Goal: Task Accomplishment & Management: Complete application form

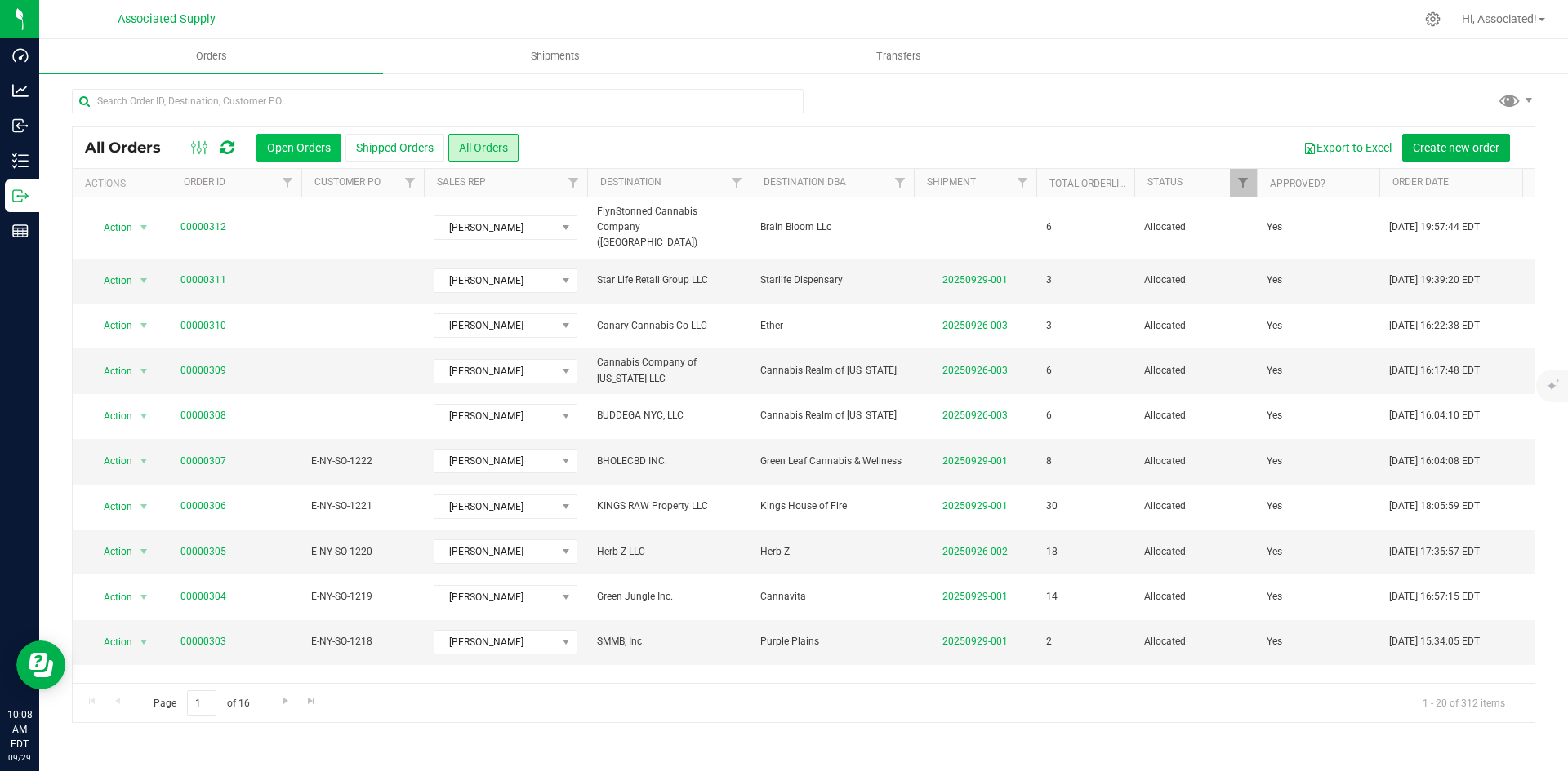
click at [310, 151] on button "Open Orders" at bounding box center [299, 147] width 85 height 28
click at [503, 151] on button "All Orders" at bounding box center [483, 147] width 70 height 28
click at [283, 139] on button "Open Orders" at bounding box center [299, 147] width 85 height 28
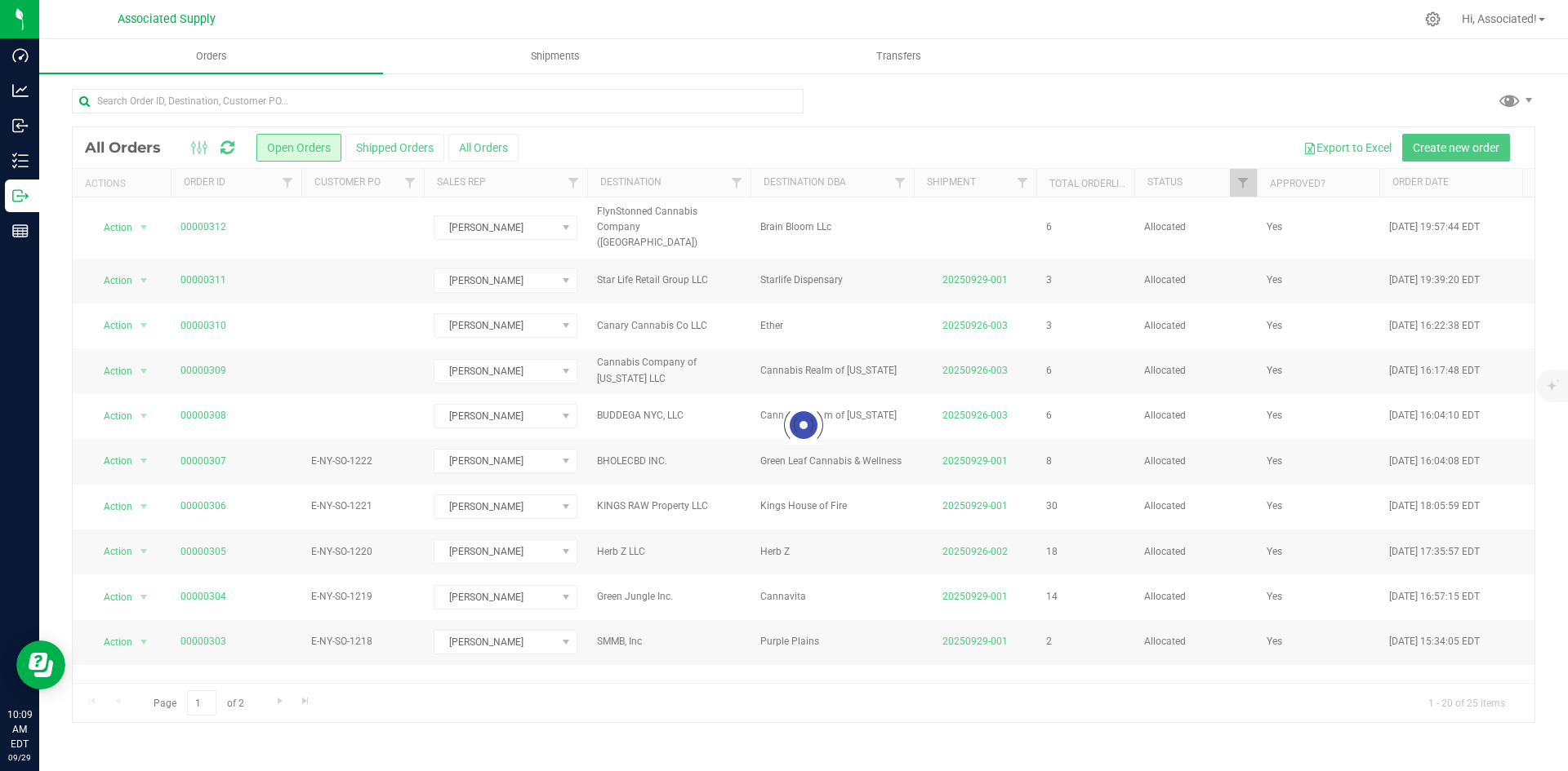
click at [508, 152] on button "All Orders" at bounding box center [483, 147] width 70 height 28
click at [1465, 145] on span "Create new order" at bounding box center [1455, 148] width 87 height 13
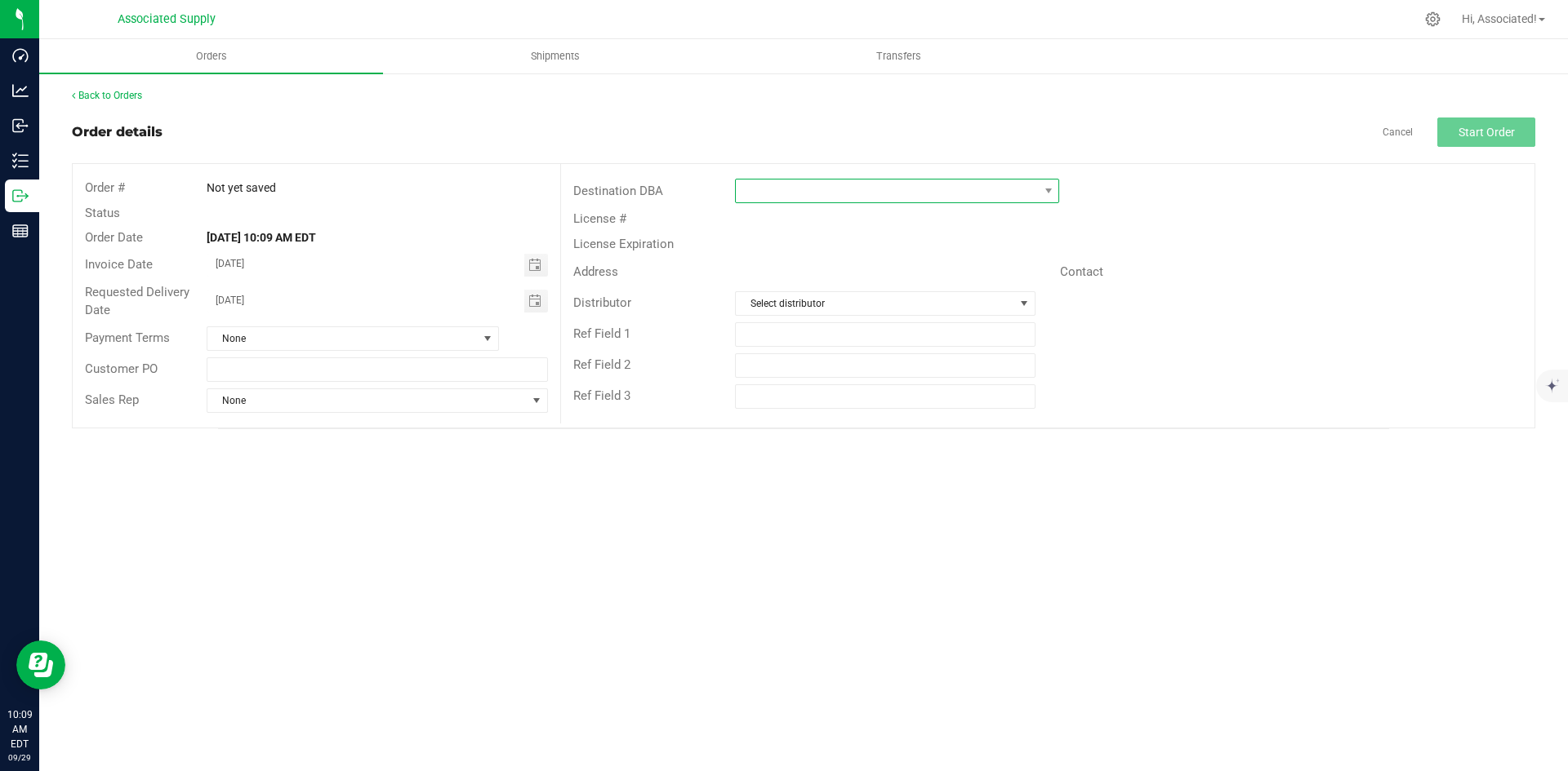
click at [944, 193] on span at bounding box center [887, 191] width 302 height 23
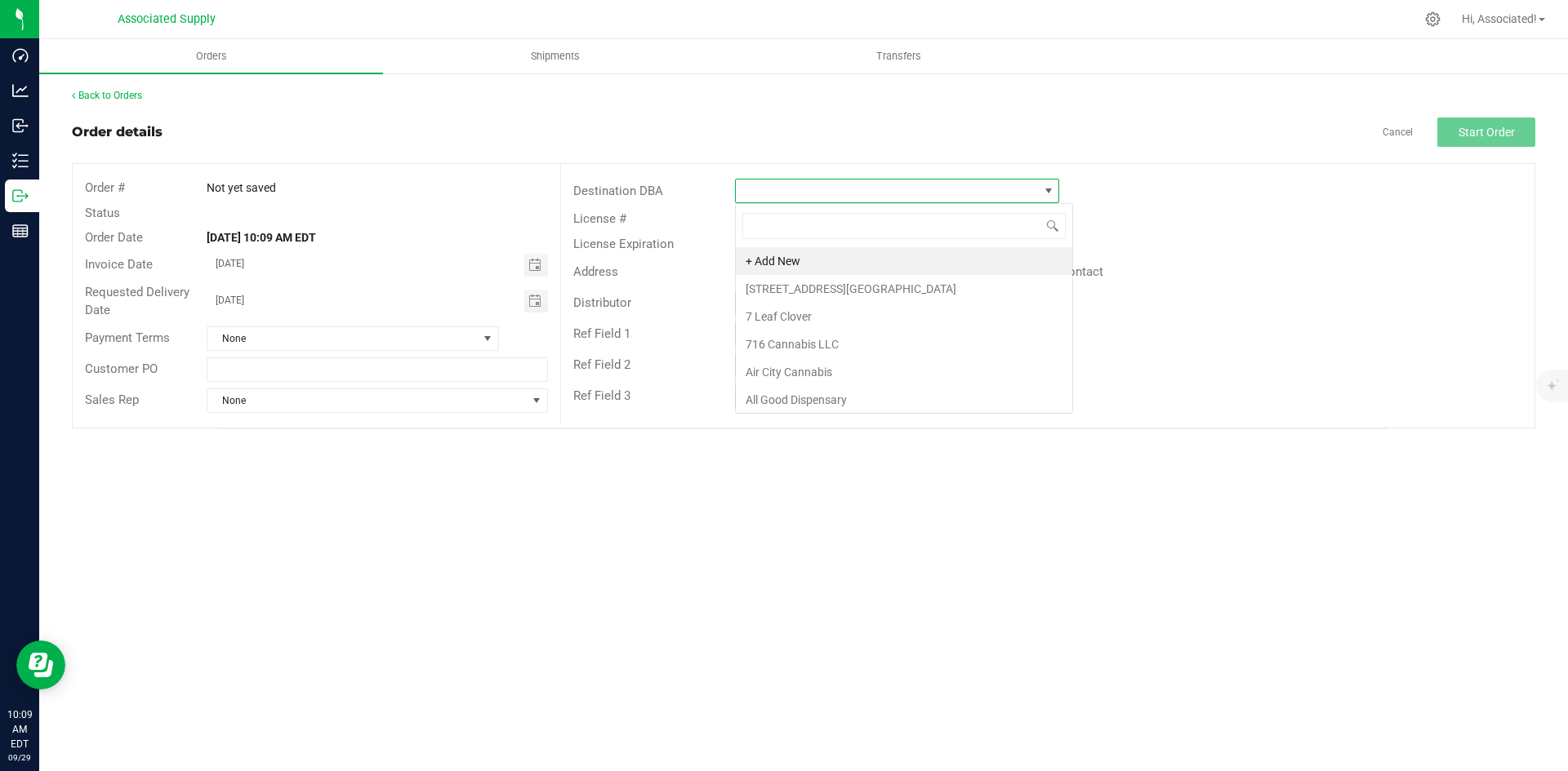
scroll to position [24, 324]
type input "goo"
click at [861, 291] on li "Good Daze Dispensary" at bounding box center [897, 288] width 322 height 28
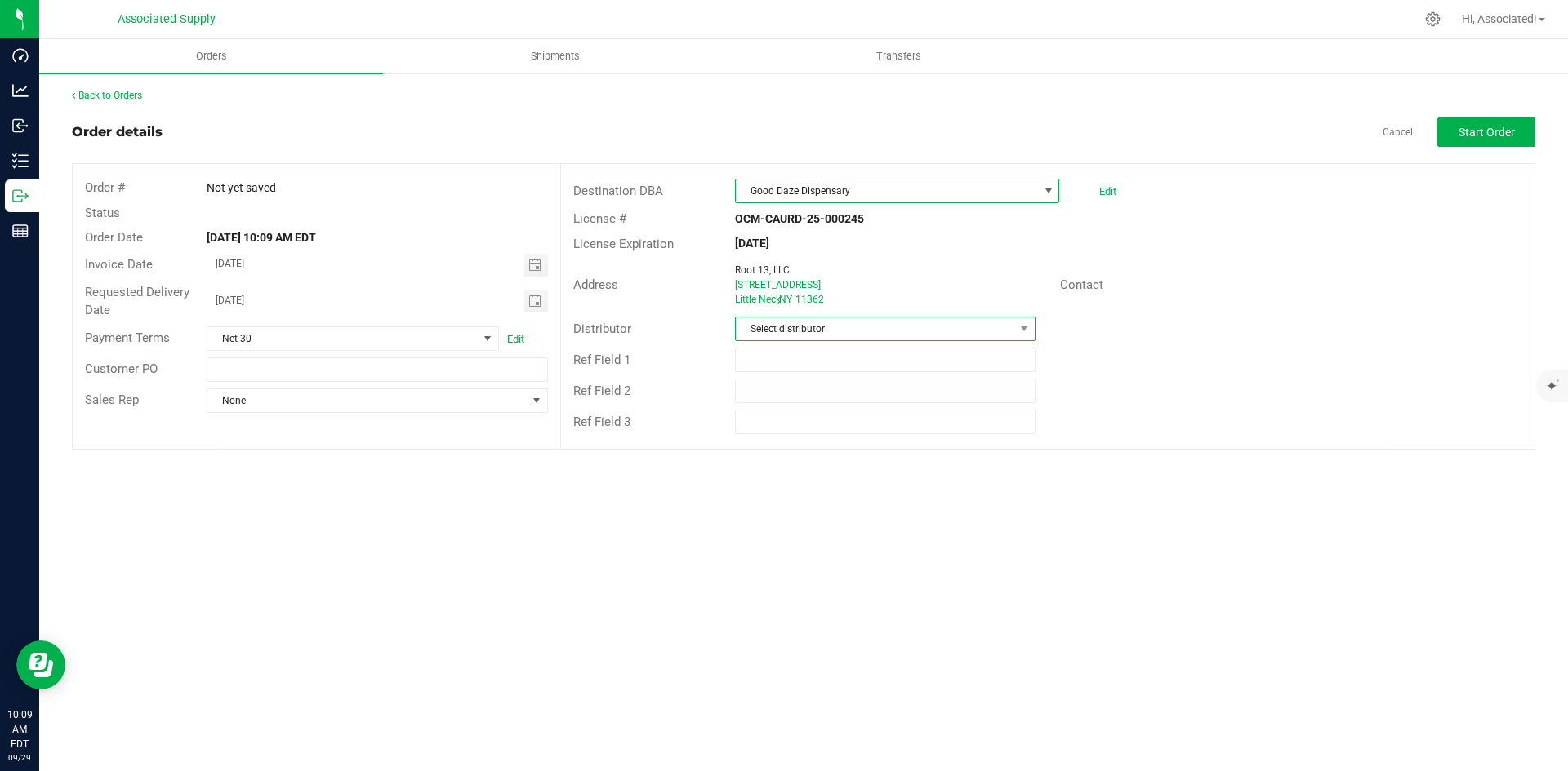
click at [825, 330] on span "Select distributor" at bounding box center [875, 329] width 278 height 23
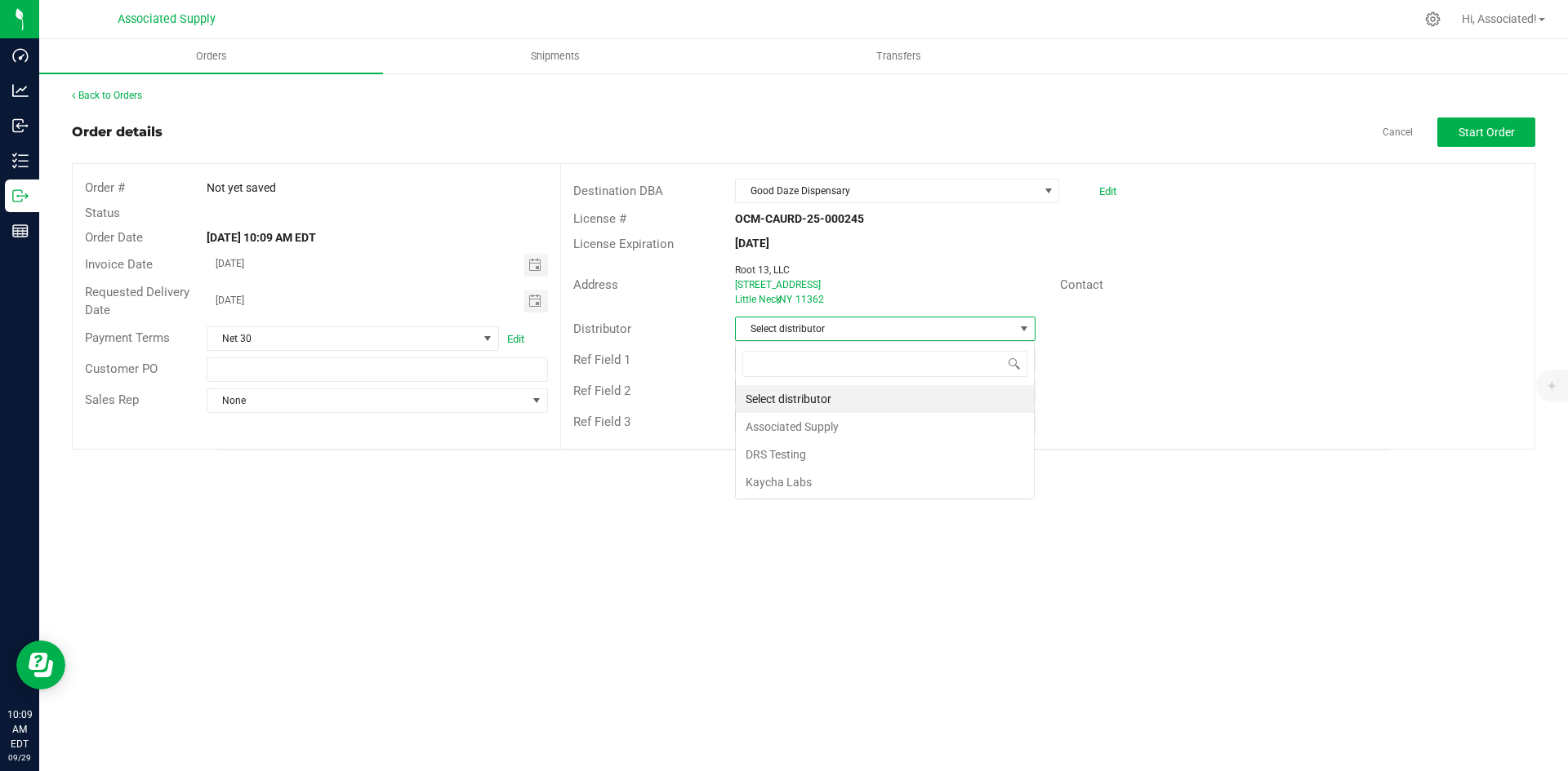
scroll to position [24, 300]
click at [812, 423] on li "Associated Supply" at bounding box center [885, 426] width 298 height 28
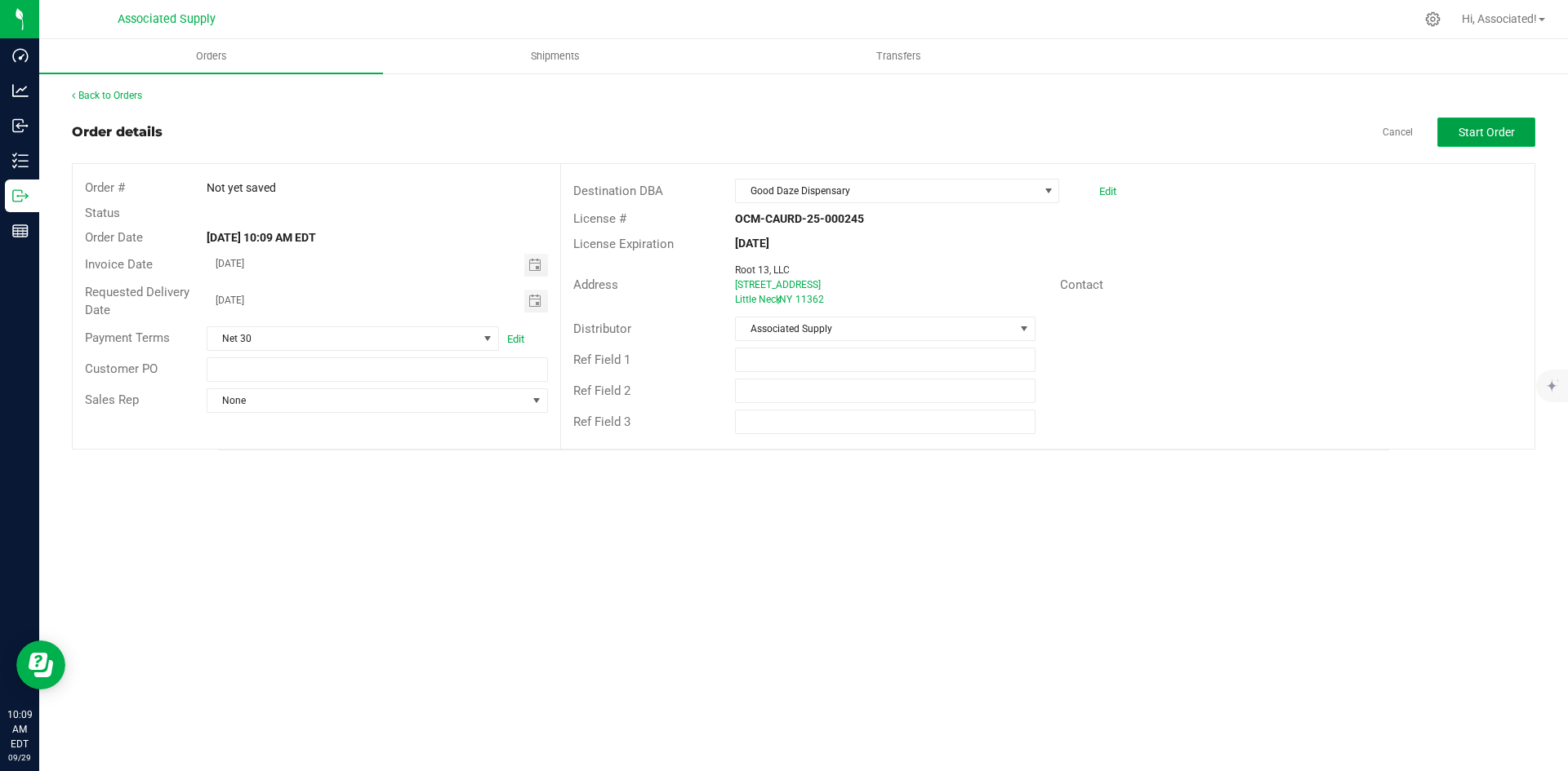
click at [1466, 130] on span "Start Order" at bounding box center [1486, 132] width 56 height 13
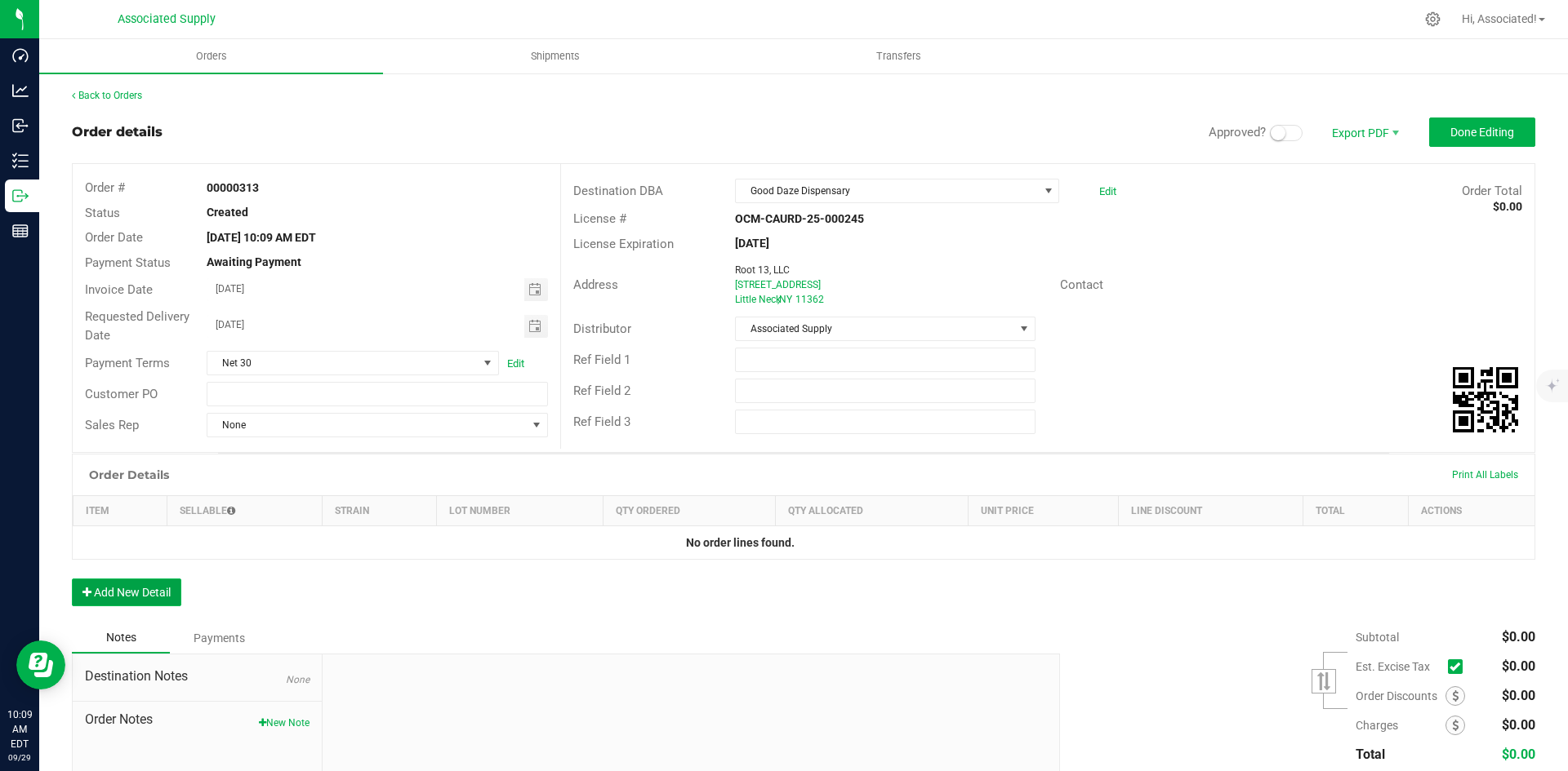
click at [126, 591] on button "Add New Detail" at bounding box center [126, 592] width 109 height 28
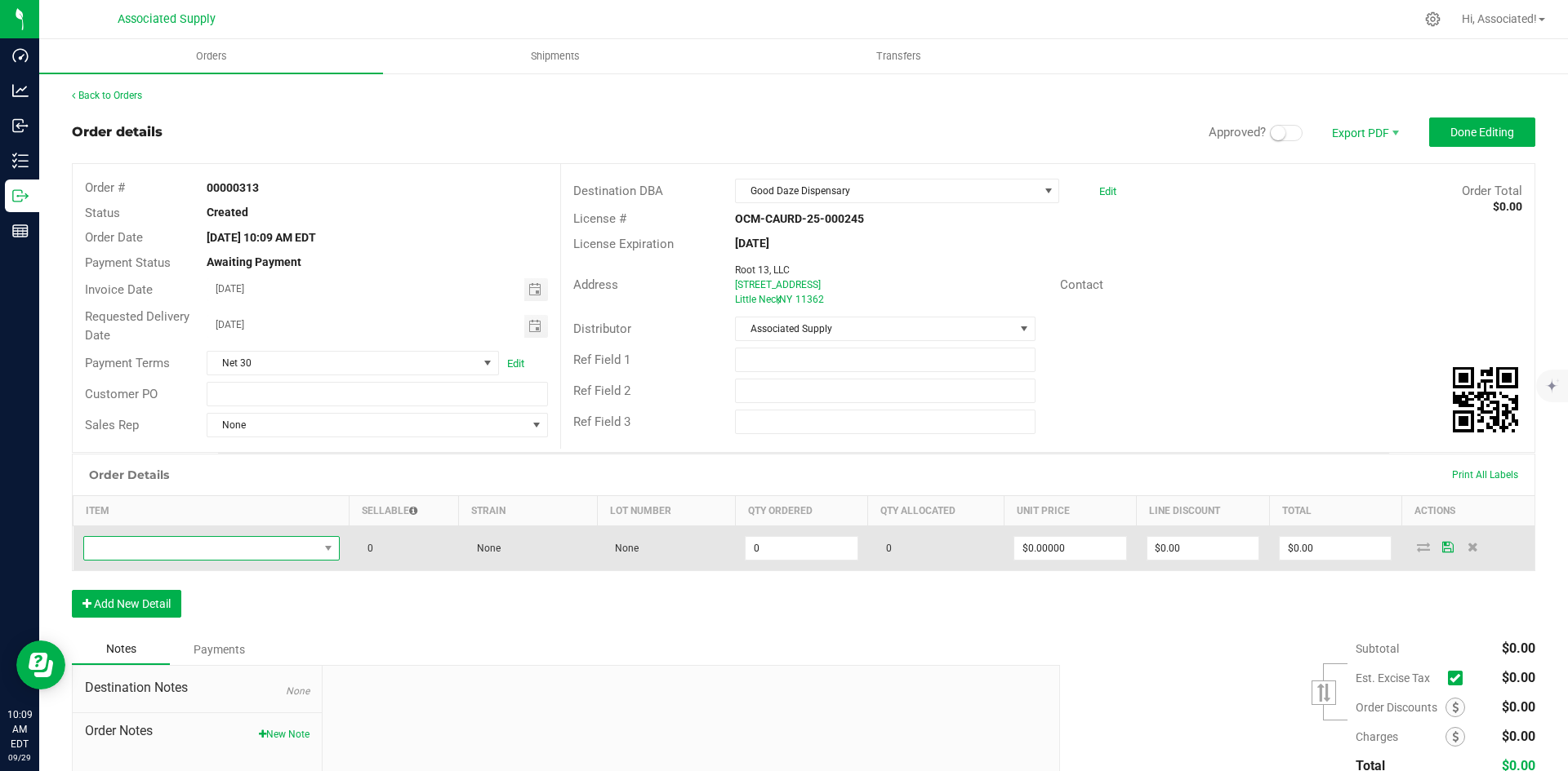
click at [150, 546] on span "NO DATA FOUND" at bounding box center [201, 548] width 235 height 23
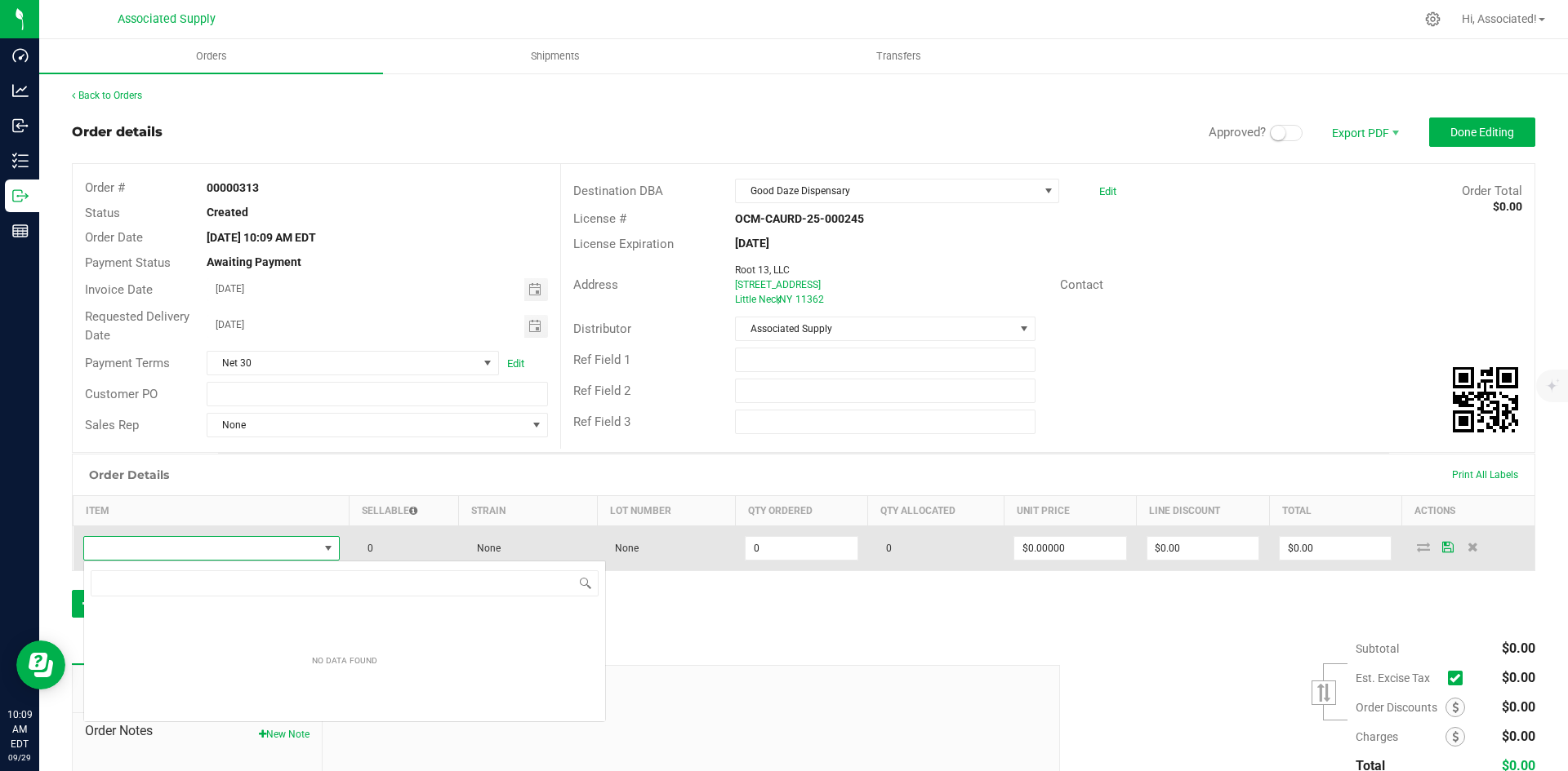
scroll to position [24, 252]
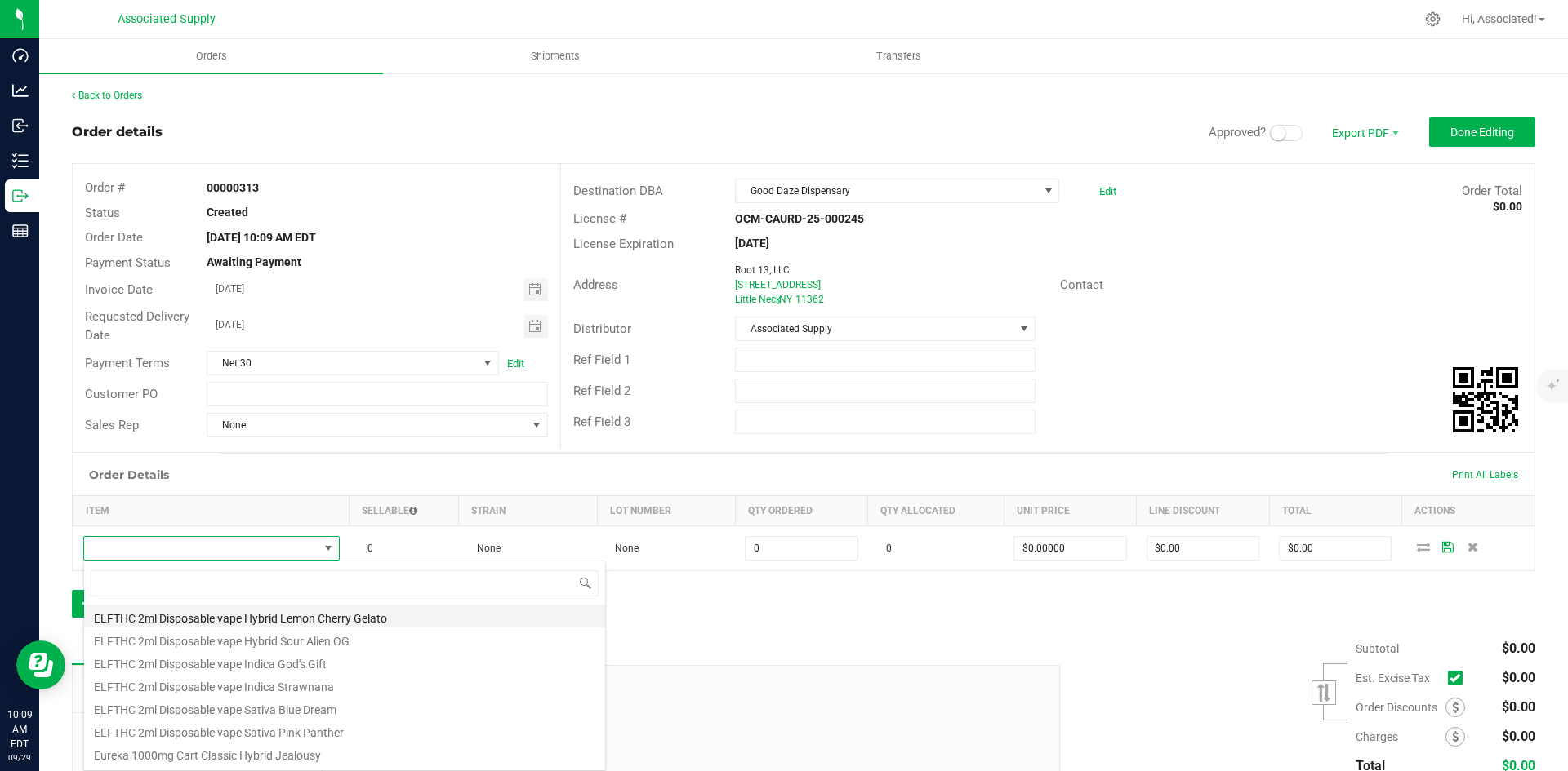
click at [192, 623] on li "ELFTHC 2ml Disposable vape Hybrid Lemon Cherry Gelato" at bounding box center [344, 615] width 521 height 23
type input "0 ea"
type input "$45.00000"
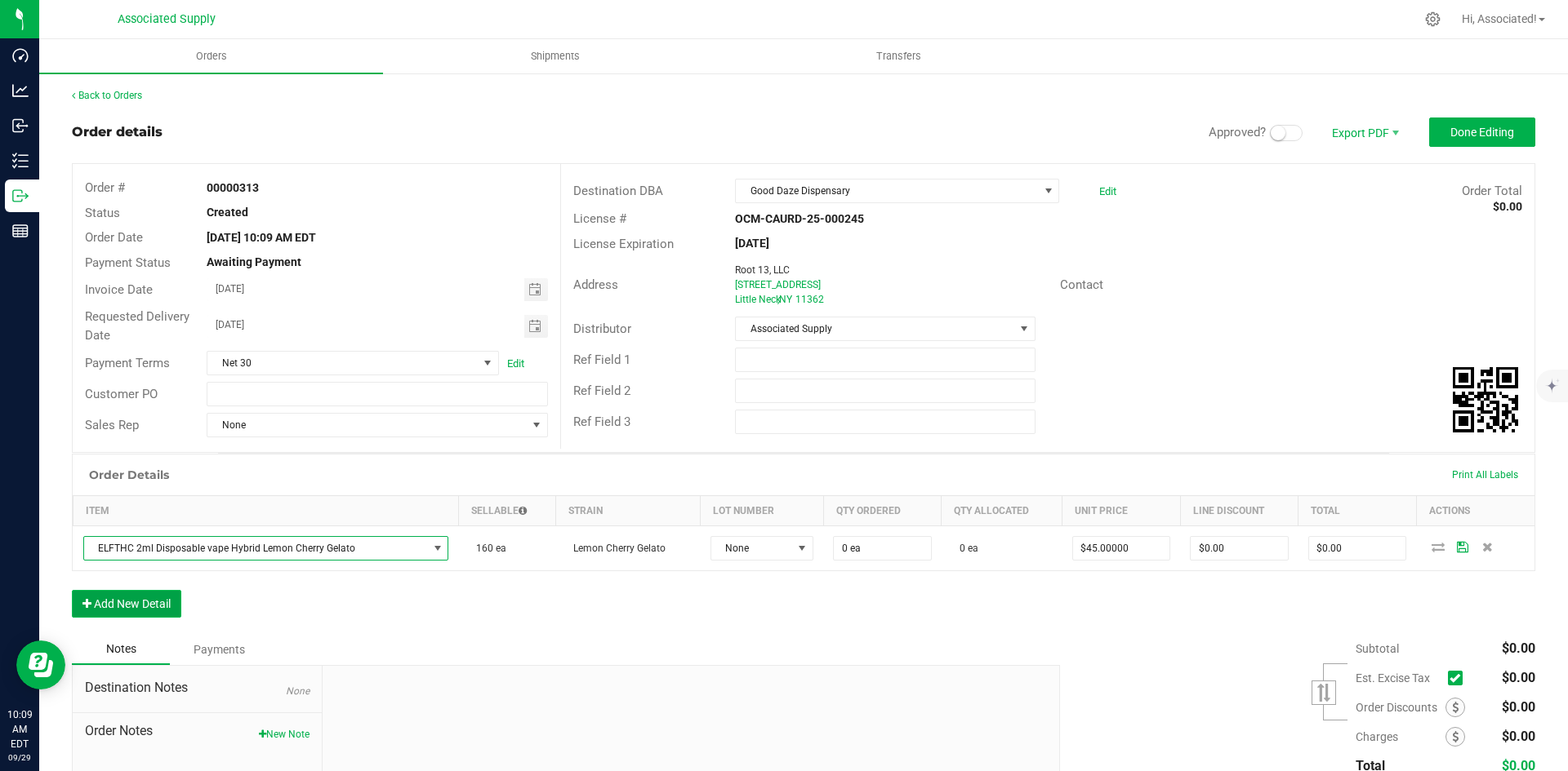
click at [112, 606] on button "Add New Detail" at bounding box center [126, 604] width 109 height 28
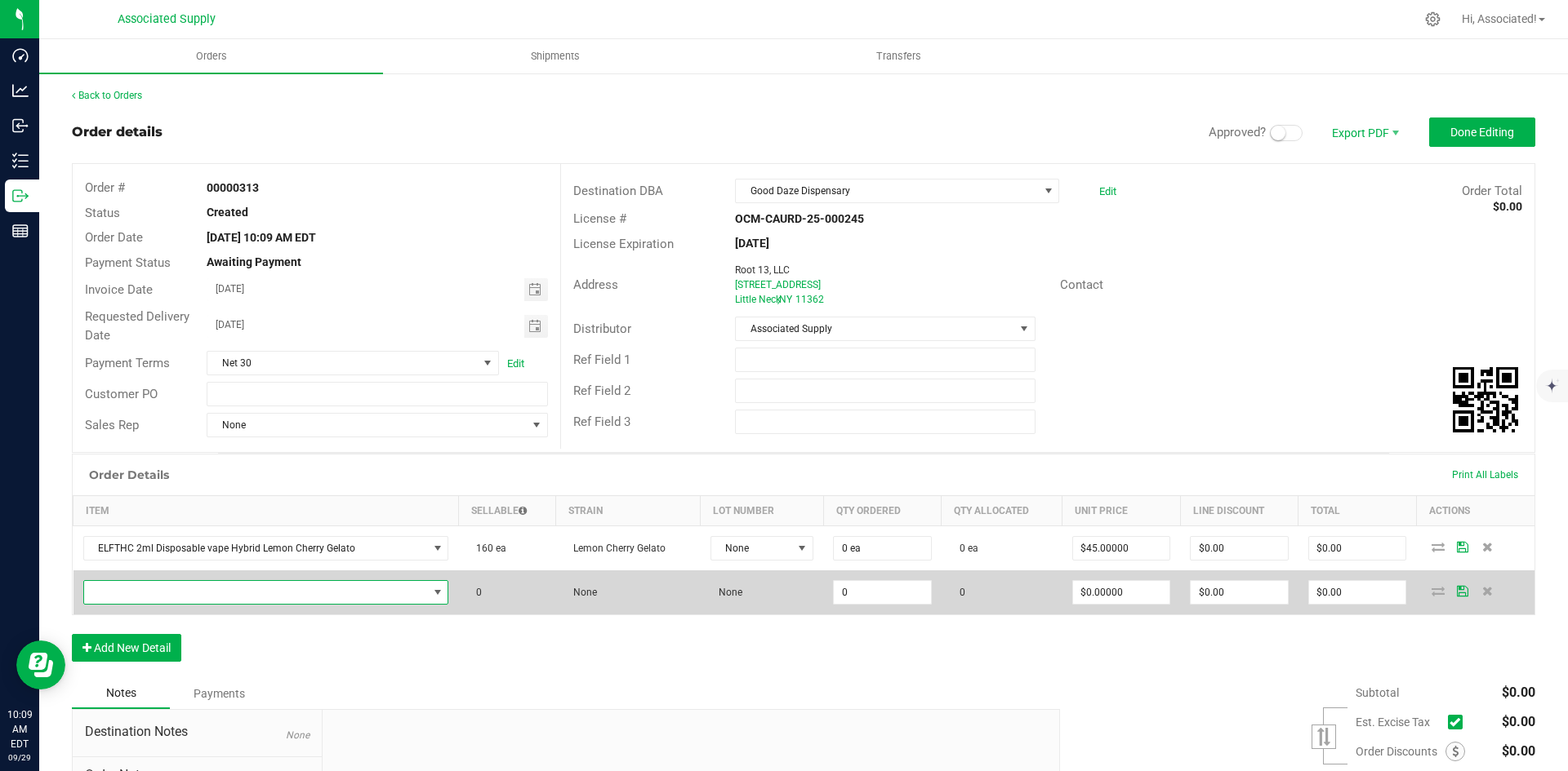
click at [167, 594] on span "NO DATA FOUND" at bounding box center [256, 592] width 344 height 23
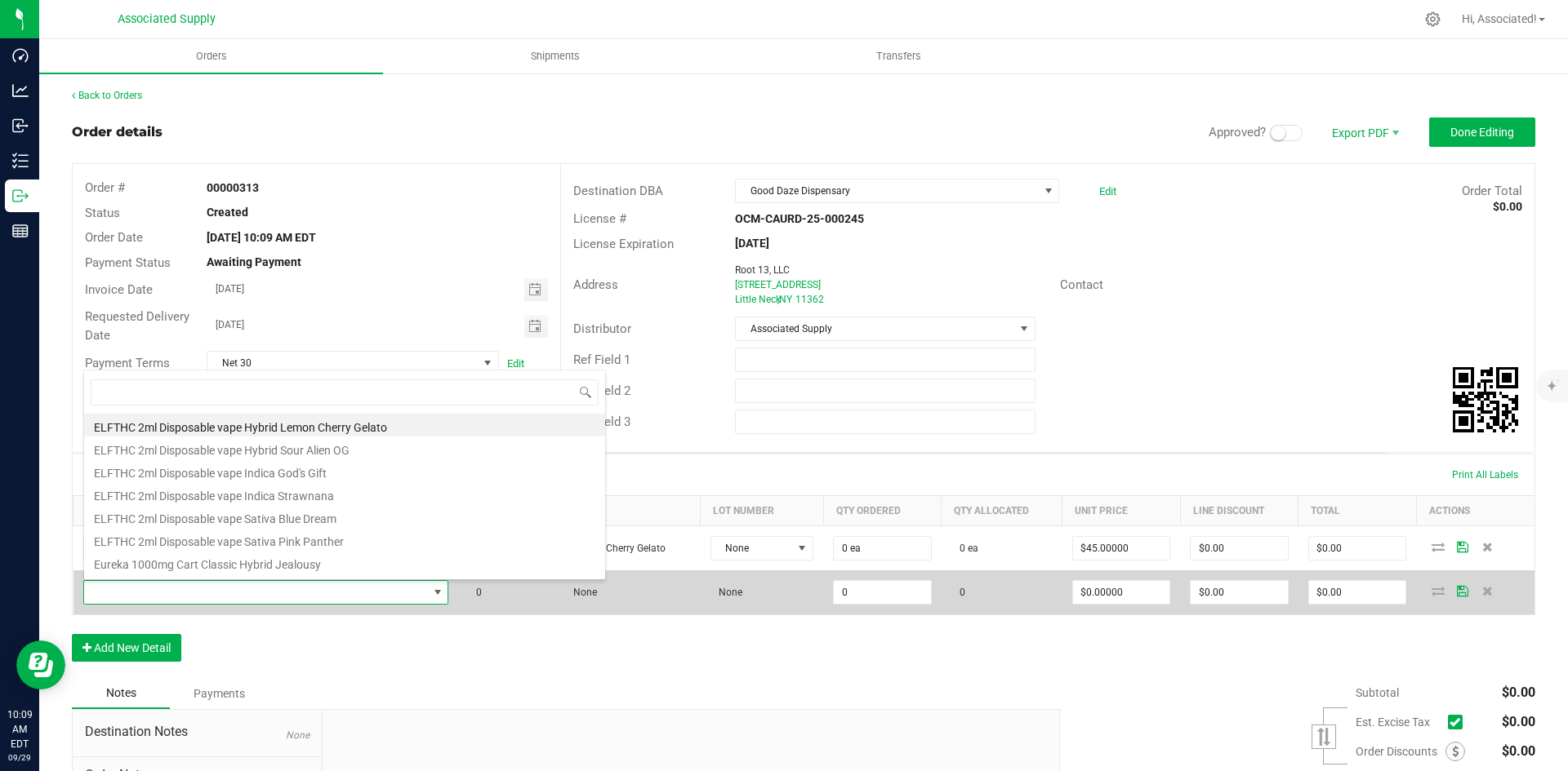
scroll to position [24, 356]
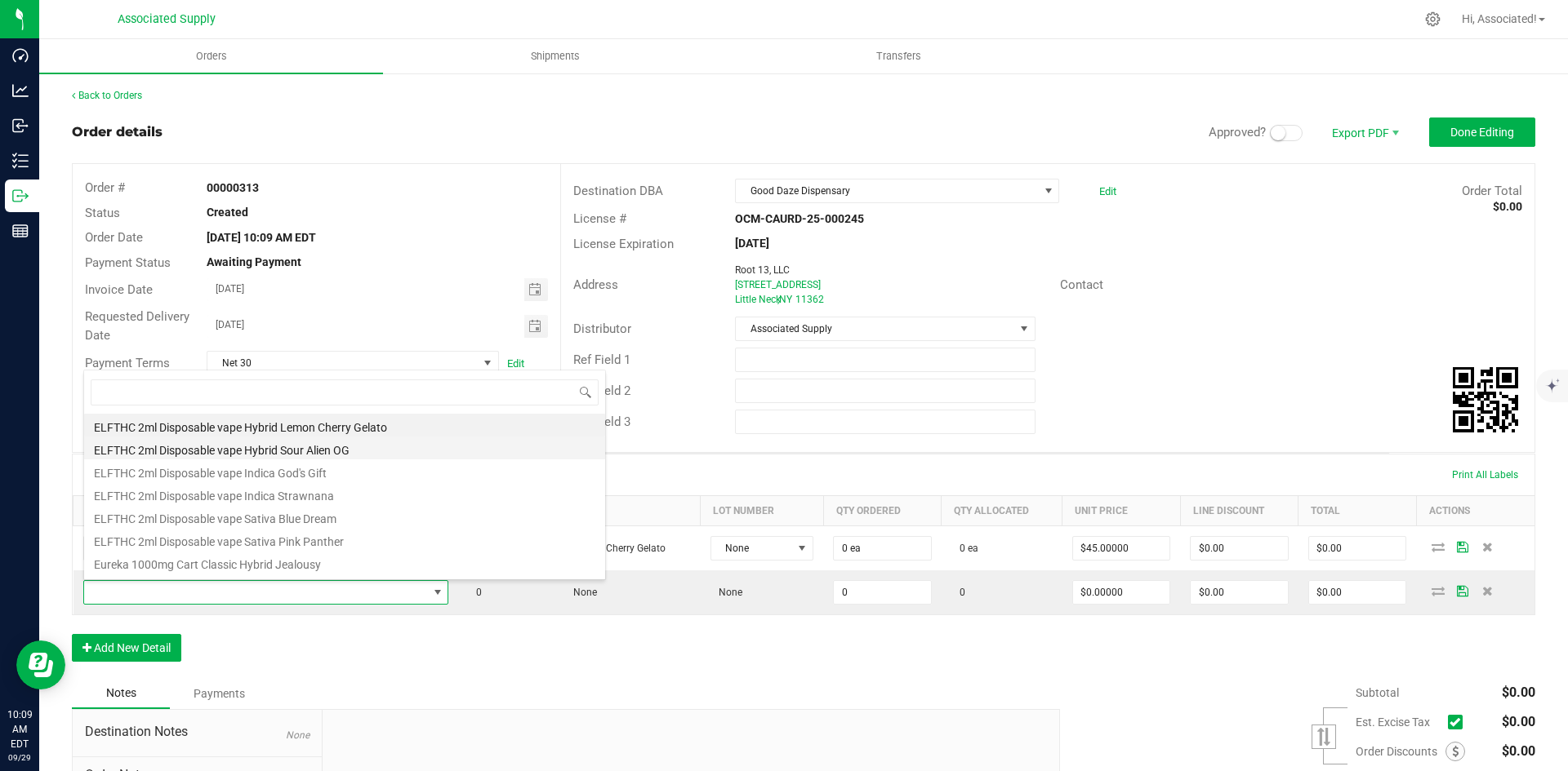
click at [324, 447] on li "ELFTHC 2ml Disposable vape Hybrid Sour Alien OG" at bounding box center [344, 447] width 521 height 23
type input "0 ea"
type input "$45.00000"
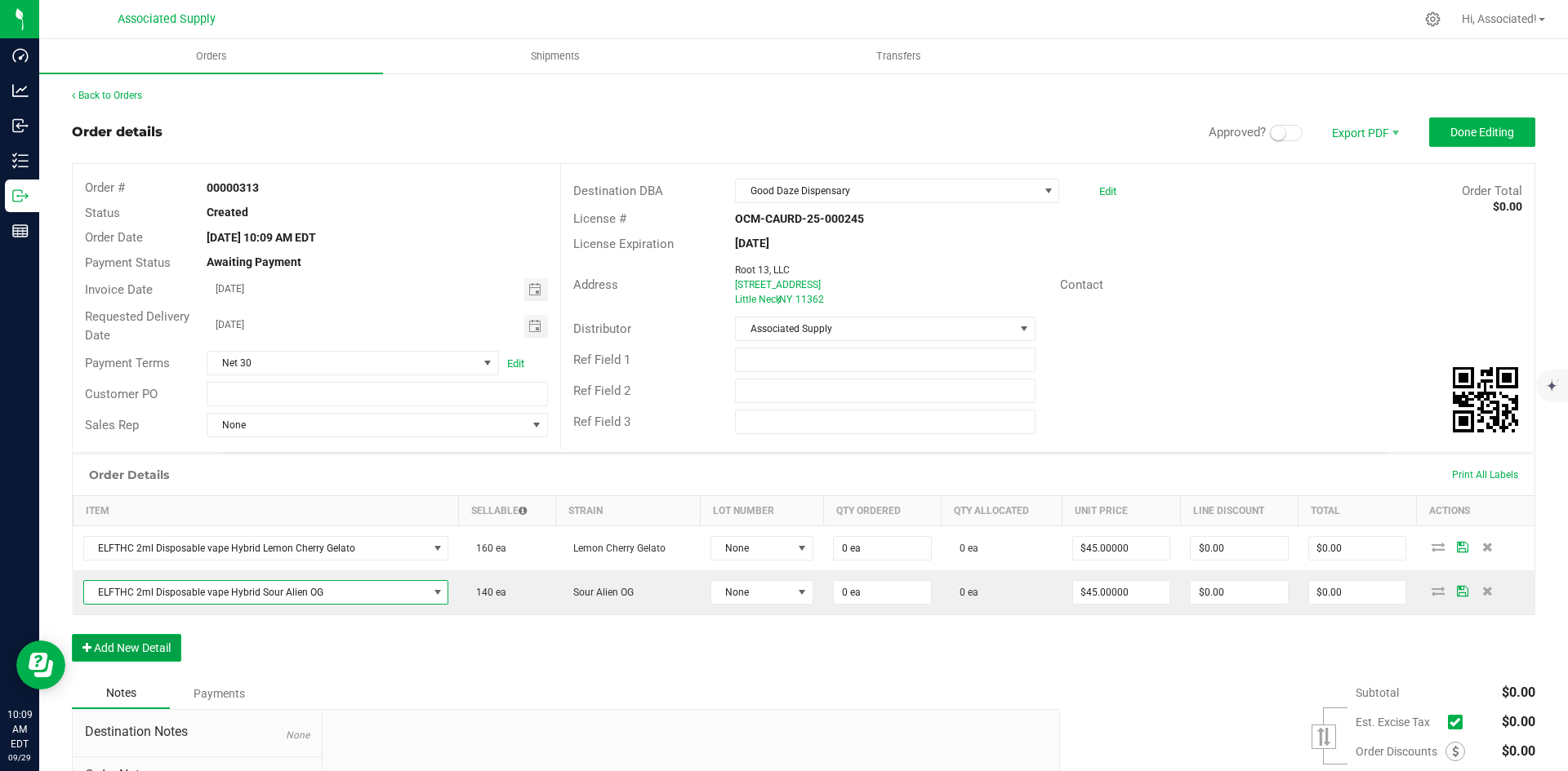
click at [140, 640] on button "Add New Detail" at bounding box center [126, 647] width 109 height 28
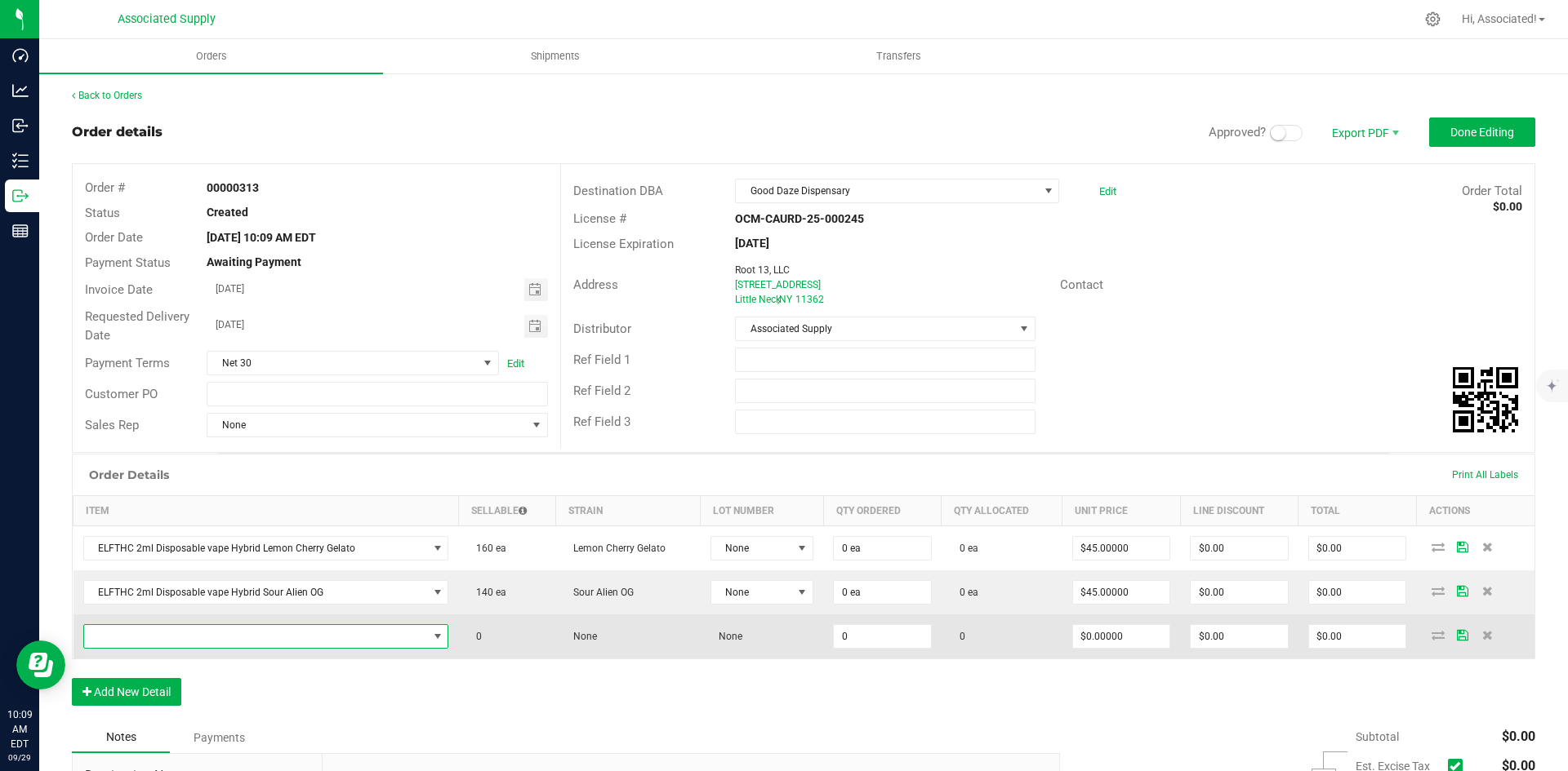
click at [188, 630] on span "NO DATA FOUND" at bounding box center [256, 636] width 344 height 23
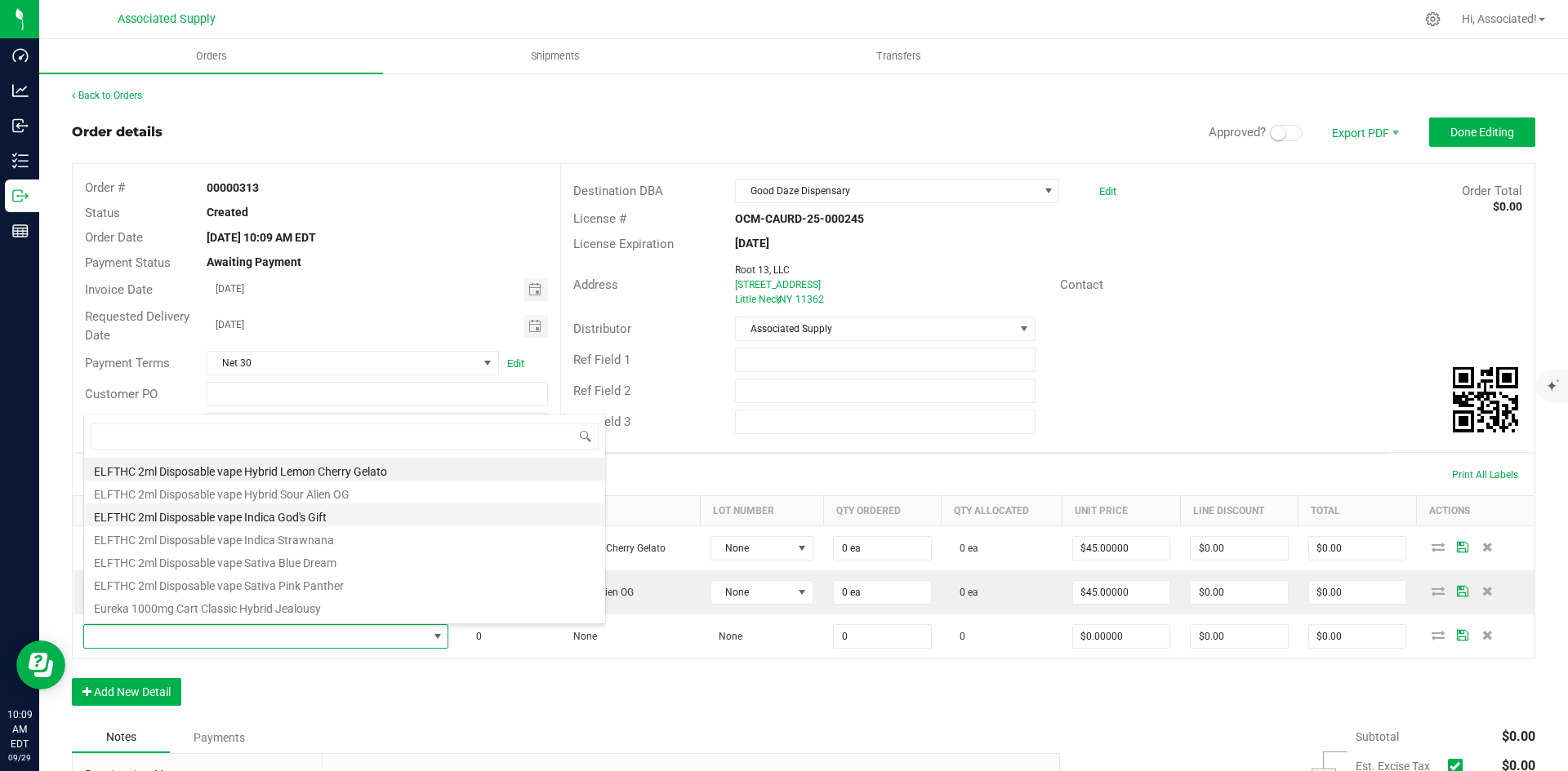
click at [257, 508] on li "ELFTHC 2ml Disposable vape Indica God's Gift" at bounding box center [344, 515] width 521 height 23
type input "0 ea"
type input "$45.00000"
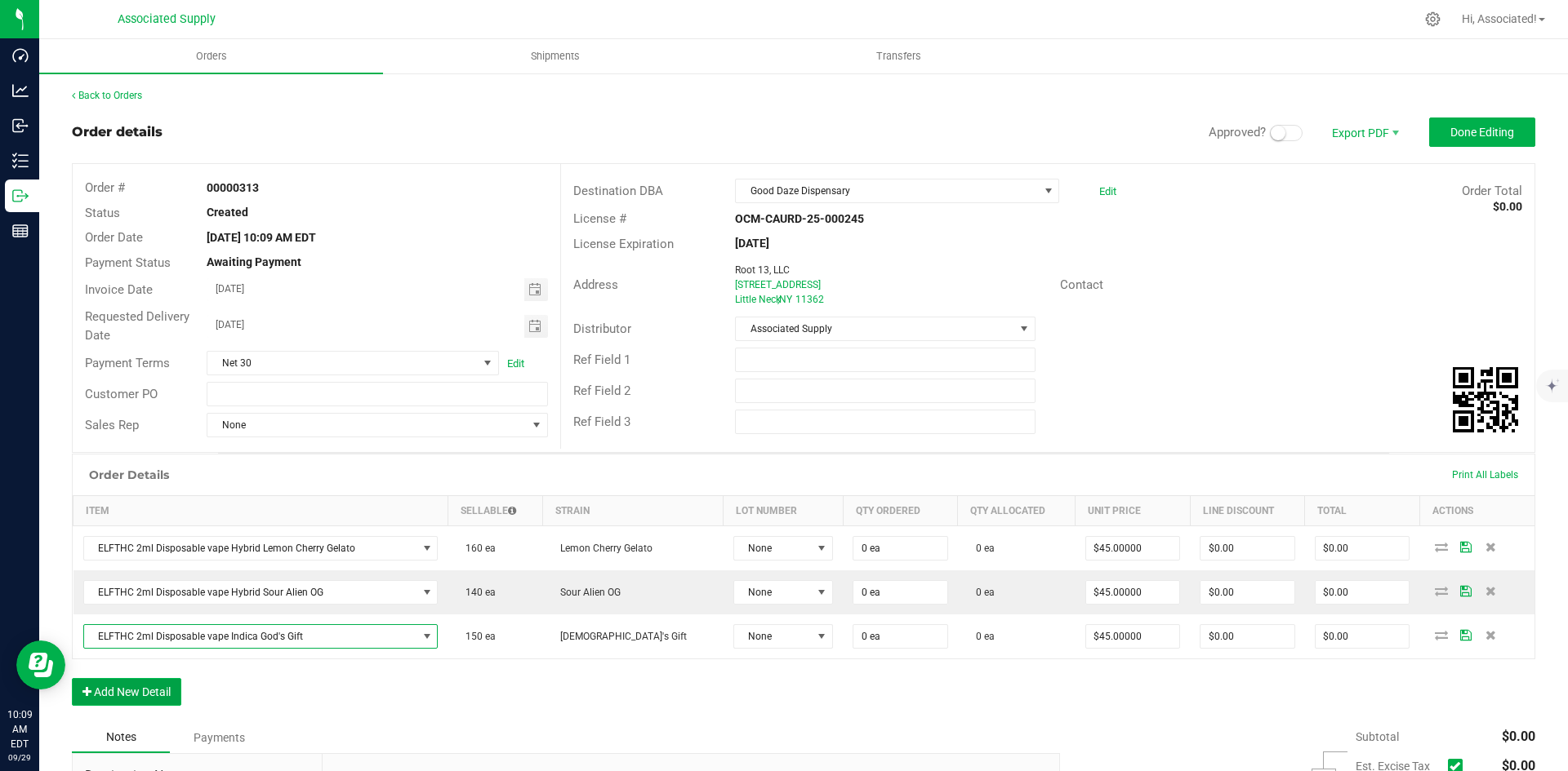
click at [144, 683] on button "Add New Detail" at bounding box center [126, 692] width 109 height 28
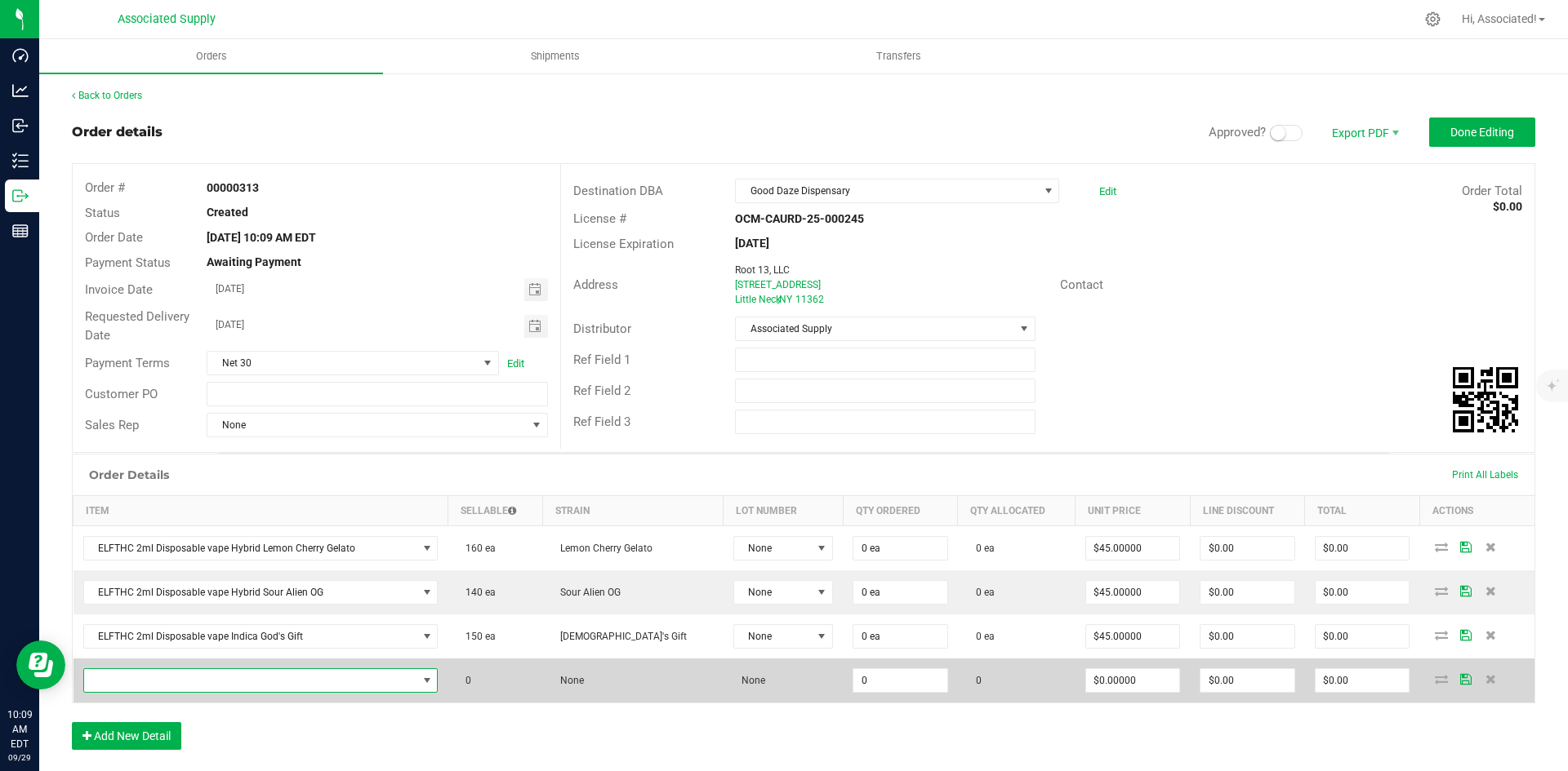
click at [183, 670] on span "NO DATA FOUND" at bounding box center [251, 680] width 333 height 23
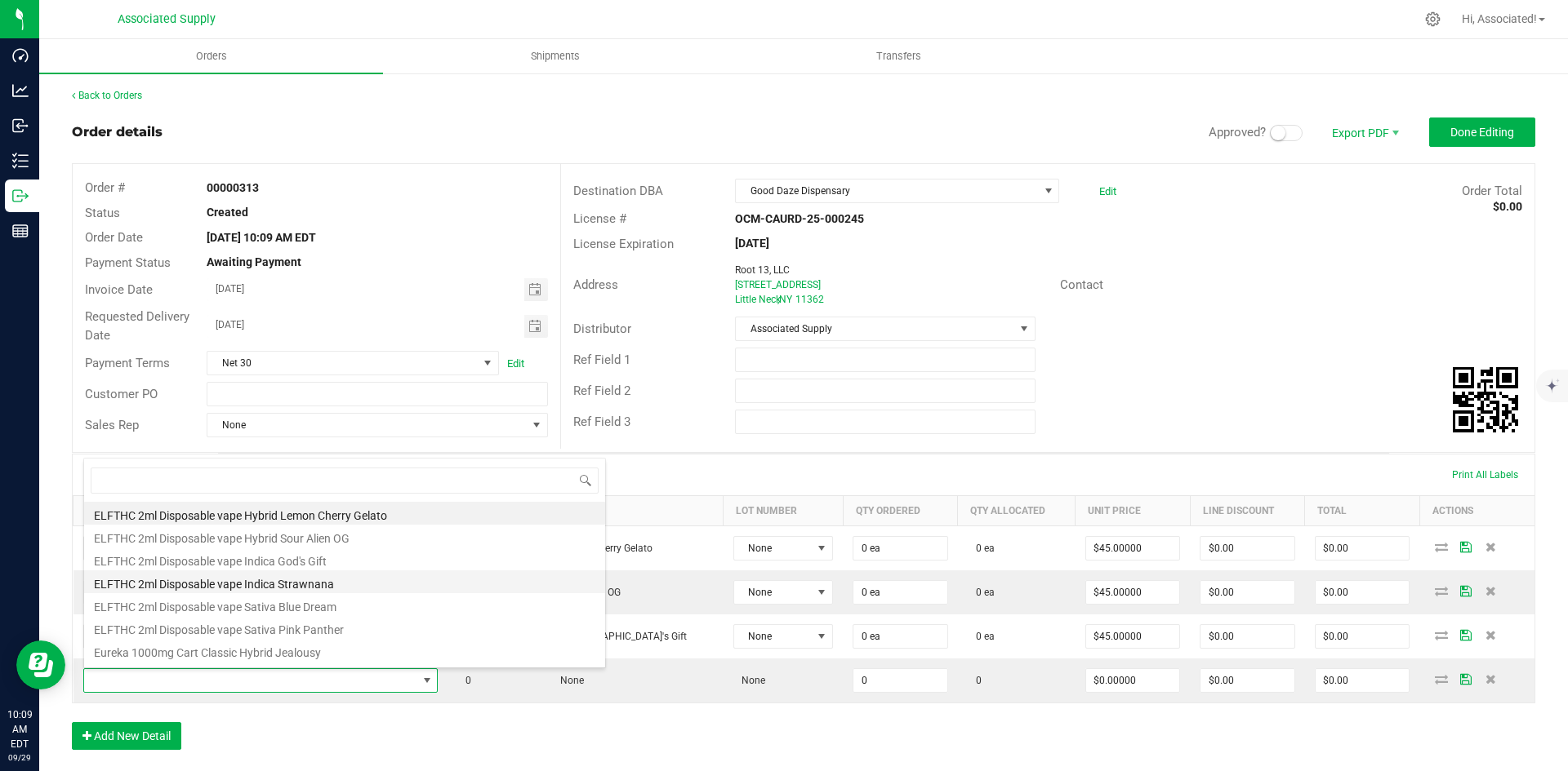
click at [307, 578] on li "ELFTHC 2ml Disposable vape Indica Strawnana" at bounding box center [344, 581] width 521 height 23
type input "0 ea"
type input "$45.00000"
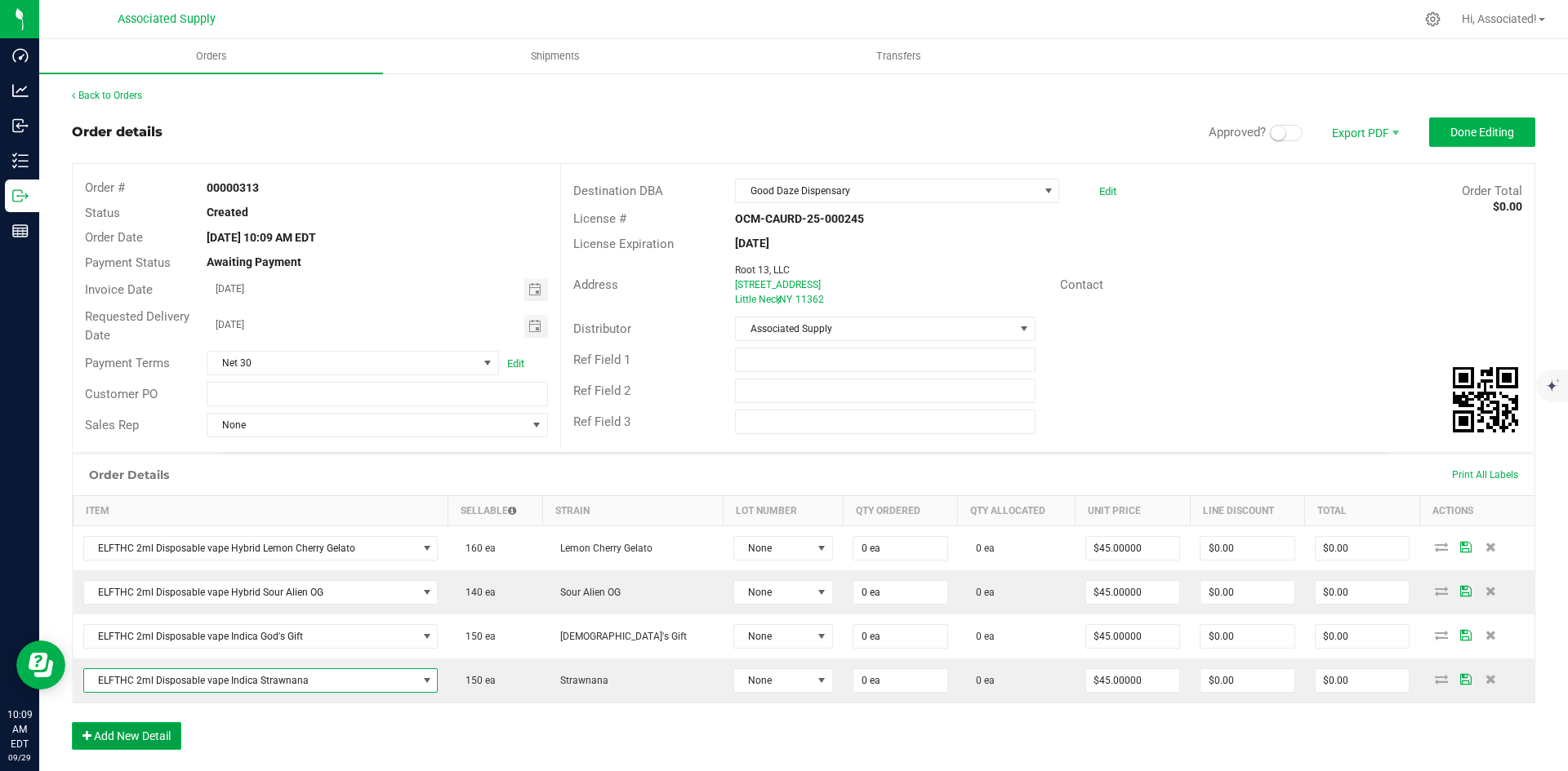
click at [141, 737] on button "Add New Detail" at bounding box center [126, 736] width 109 height 28
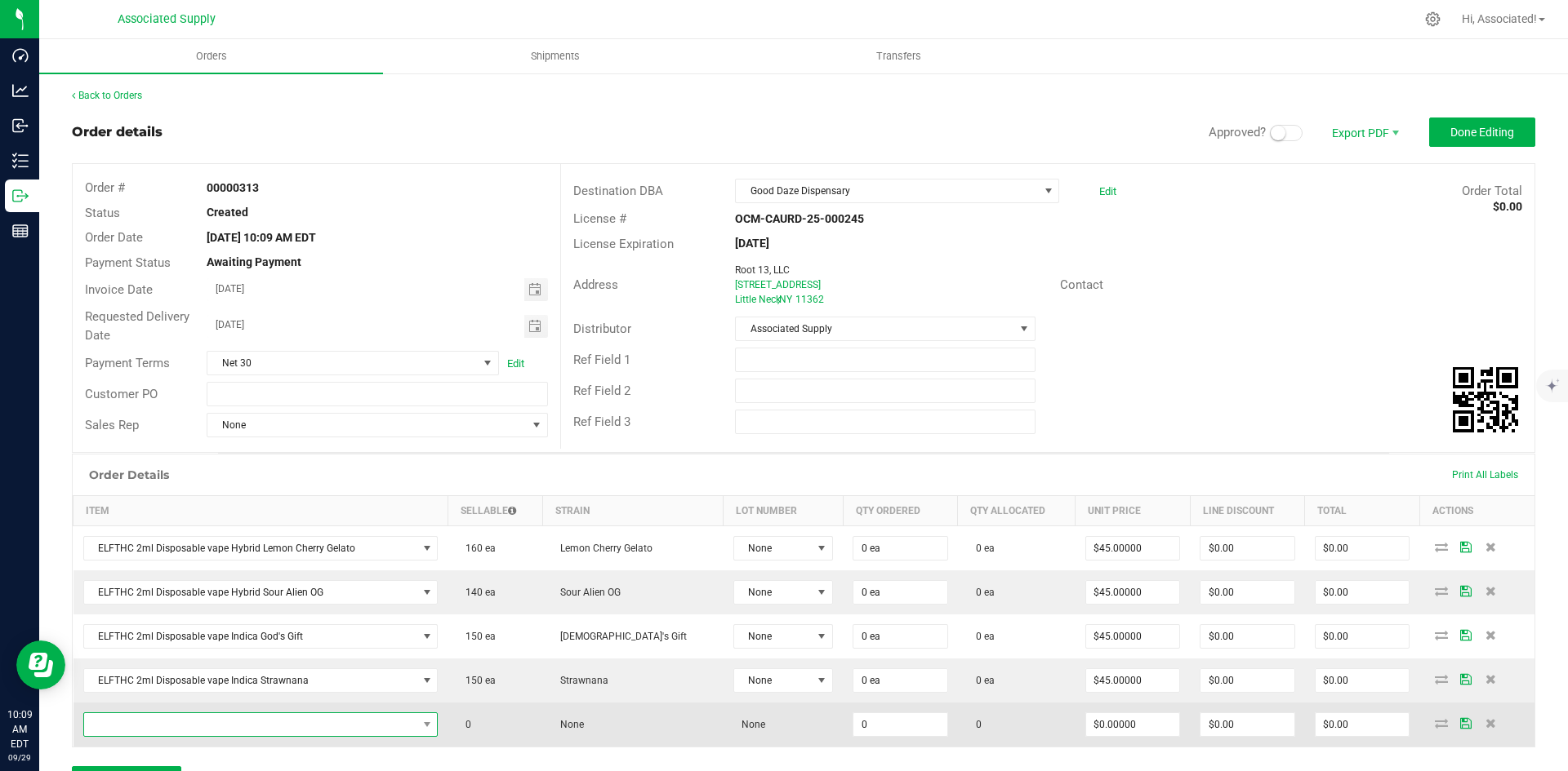
click at [194, 717] on span "NO DATA FOUND" at bounding box center [251, 724] width 333 height 23
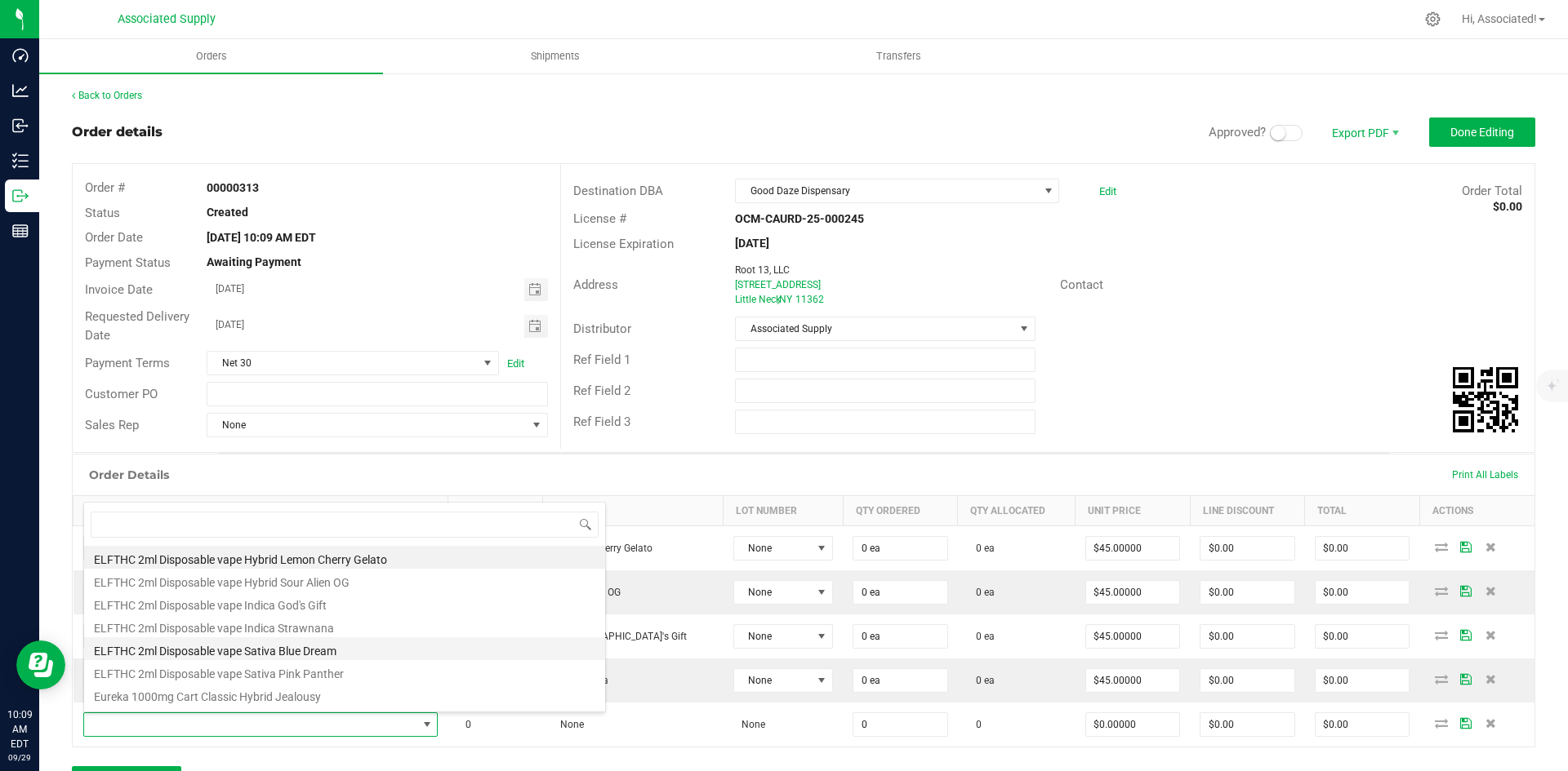
click at [289, 650] on li "ELFTHC 2ml Disposable vape Sativa Blue Dream" at bounding box center [344, 648] width 521 height 23
type input "0 ea"
type input "$45.00000"
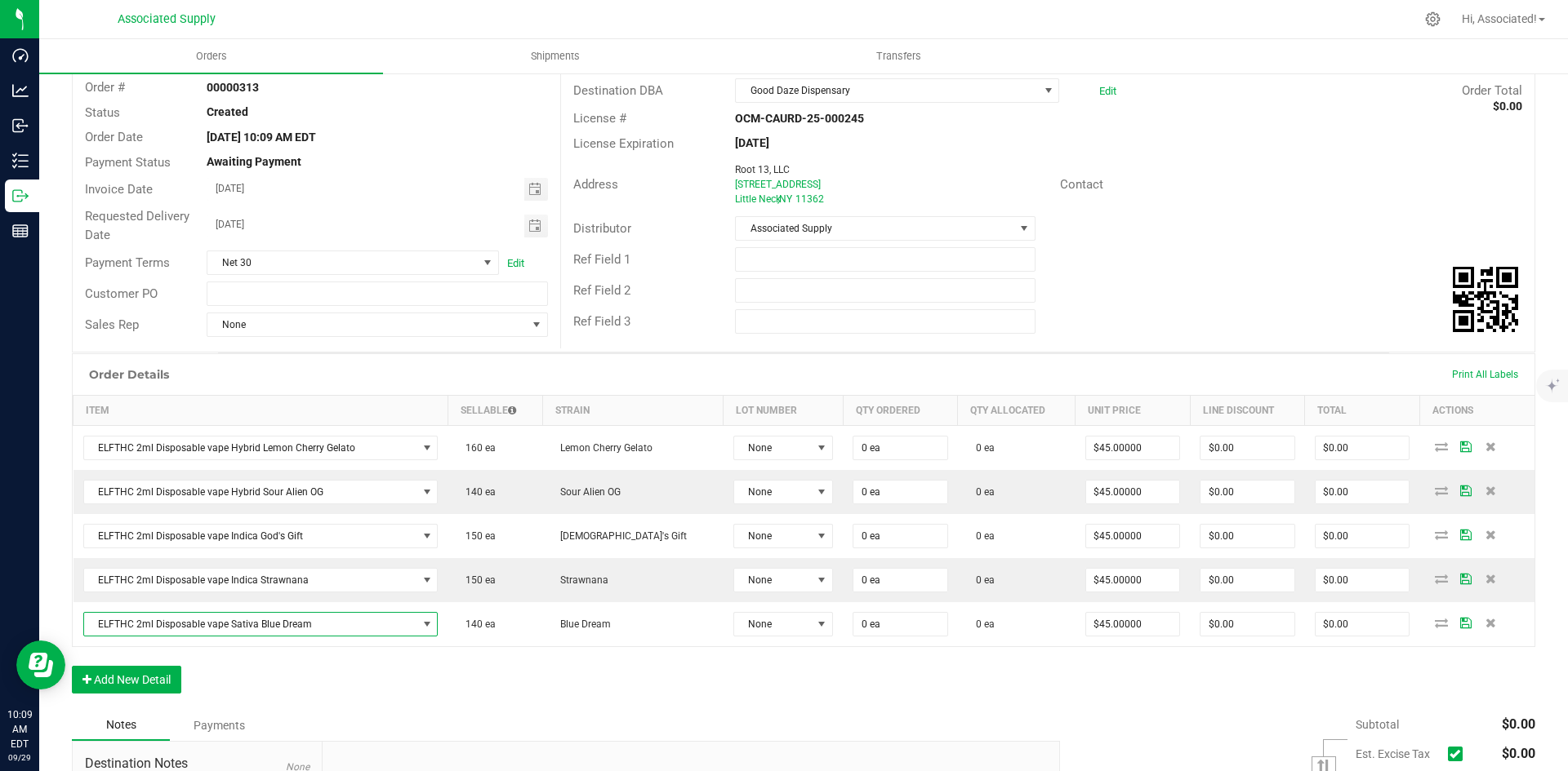
scroll to position [245, 0]
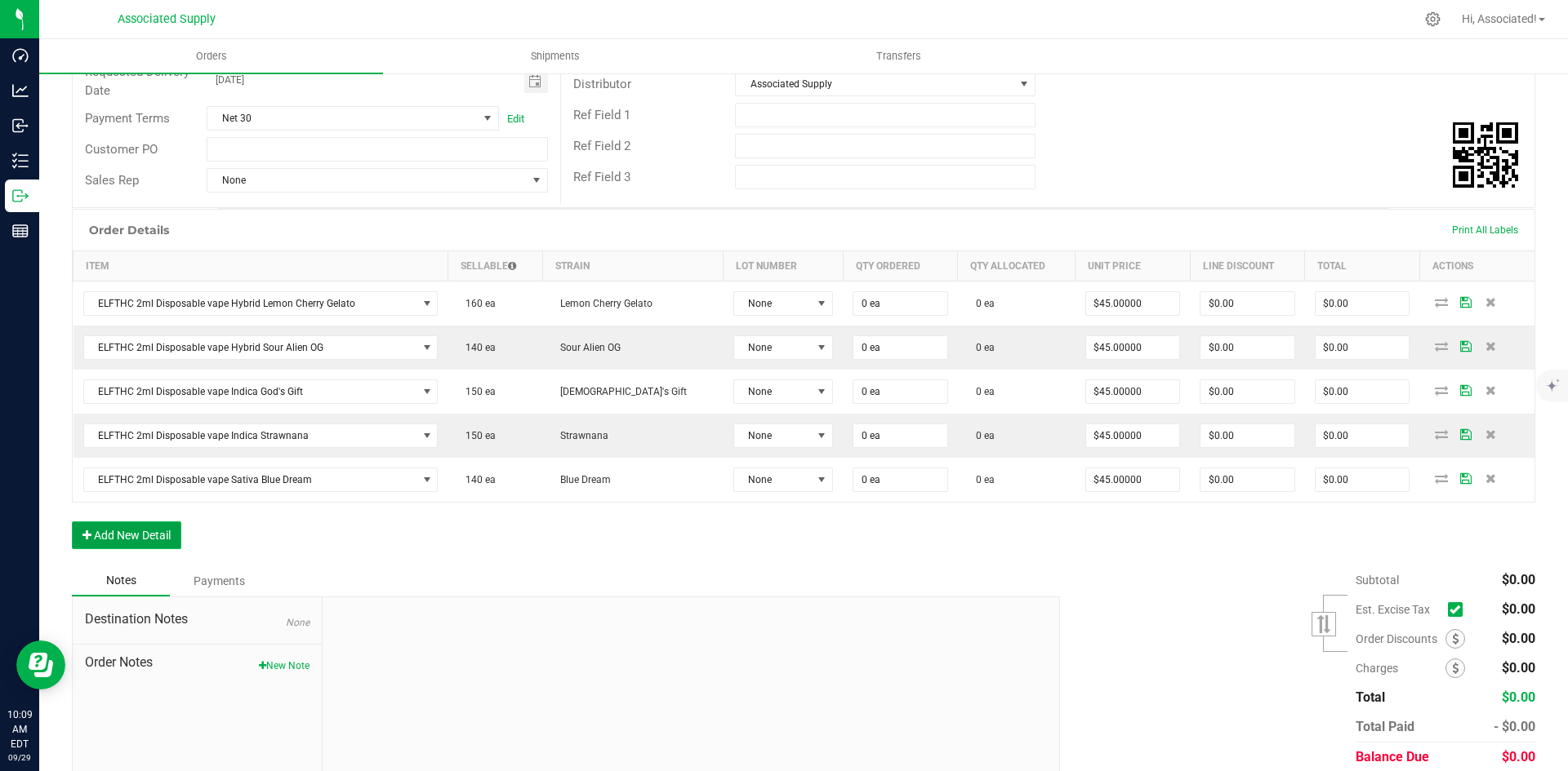
click at [138, 542] on button "Add New Detail" at bounding box center [126, 535] width 109 height 28
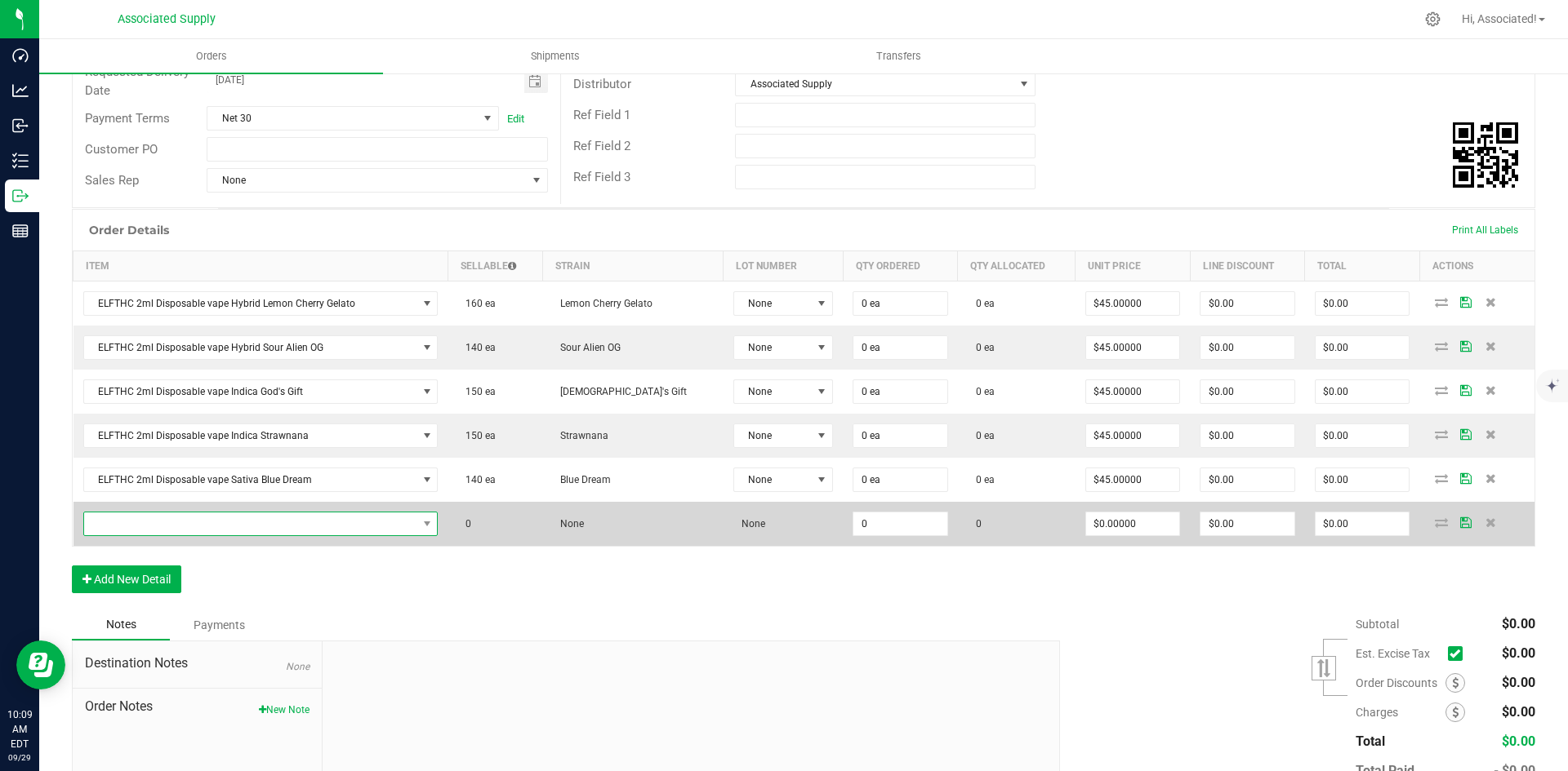
click at [212, 531] on span "NO DATA FOUND" at bounding box center [251, 524] width 333 height 23
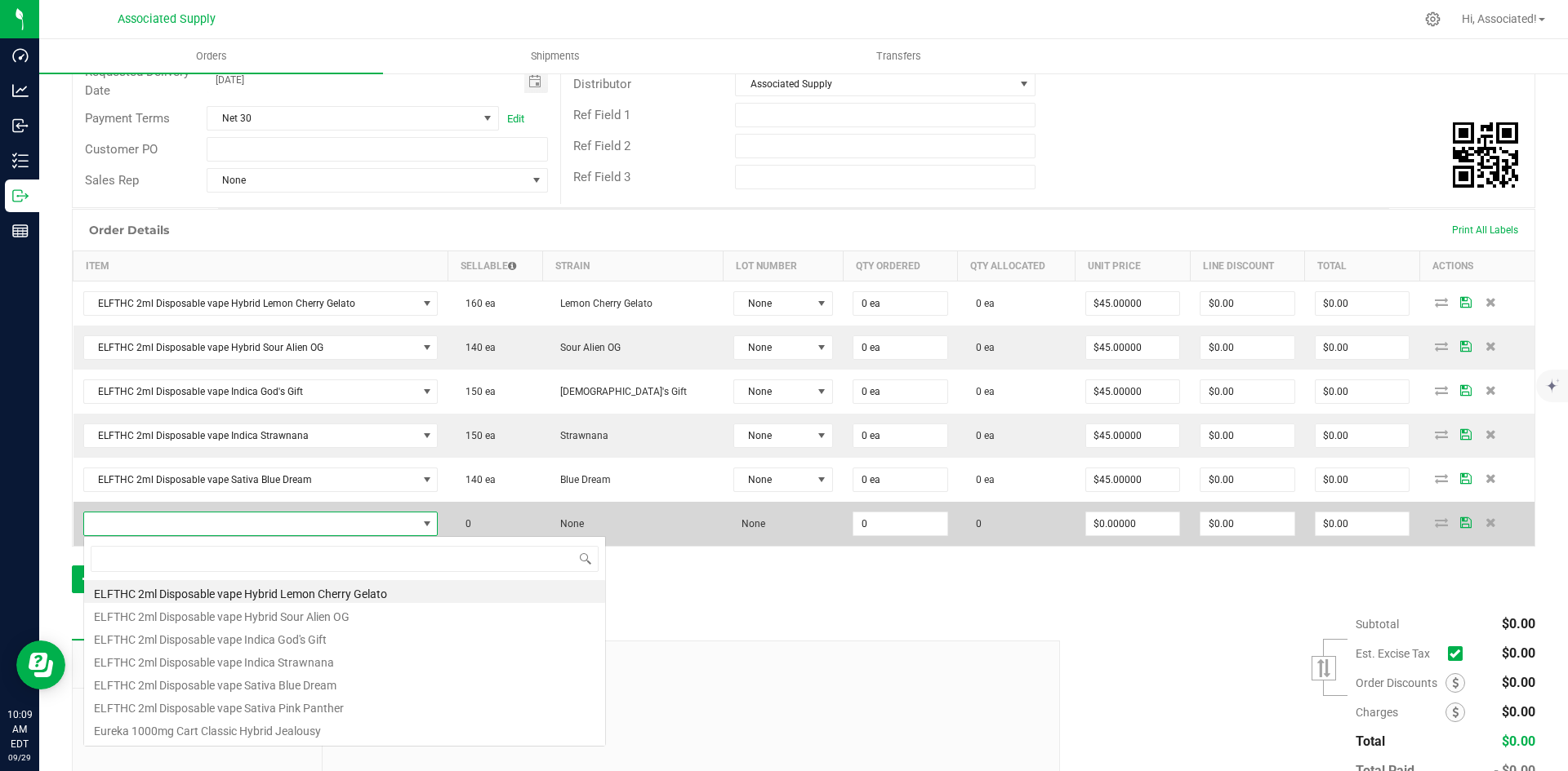
scroll to position [24, 356]
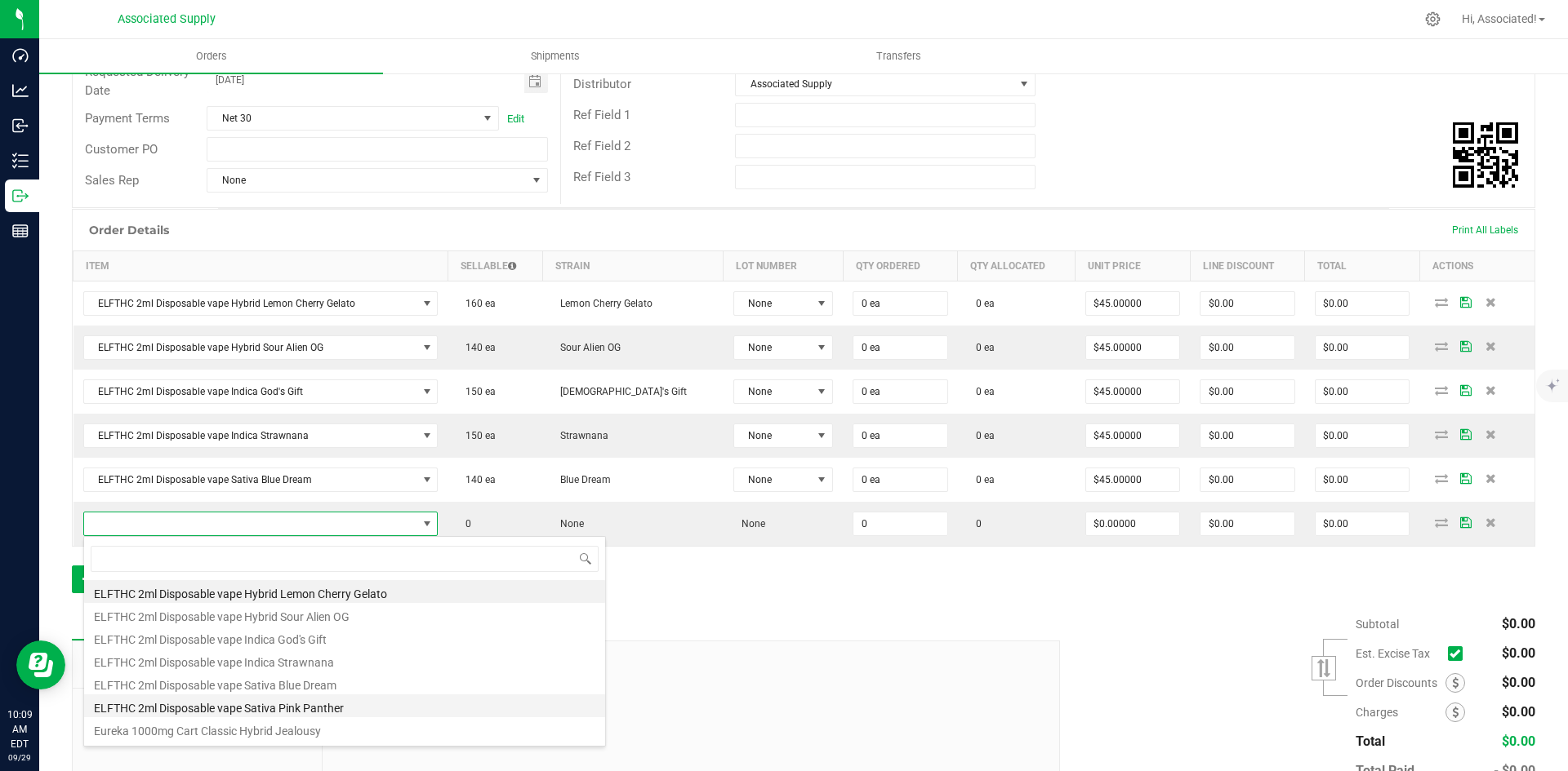
click at [324, 706] on li "ELFTHC 2ml Disposable vape Sativa Pink Panther" at bounding box center [344, 705] width 521 height 23
type input "0 ea"
type input "$45.00000"
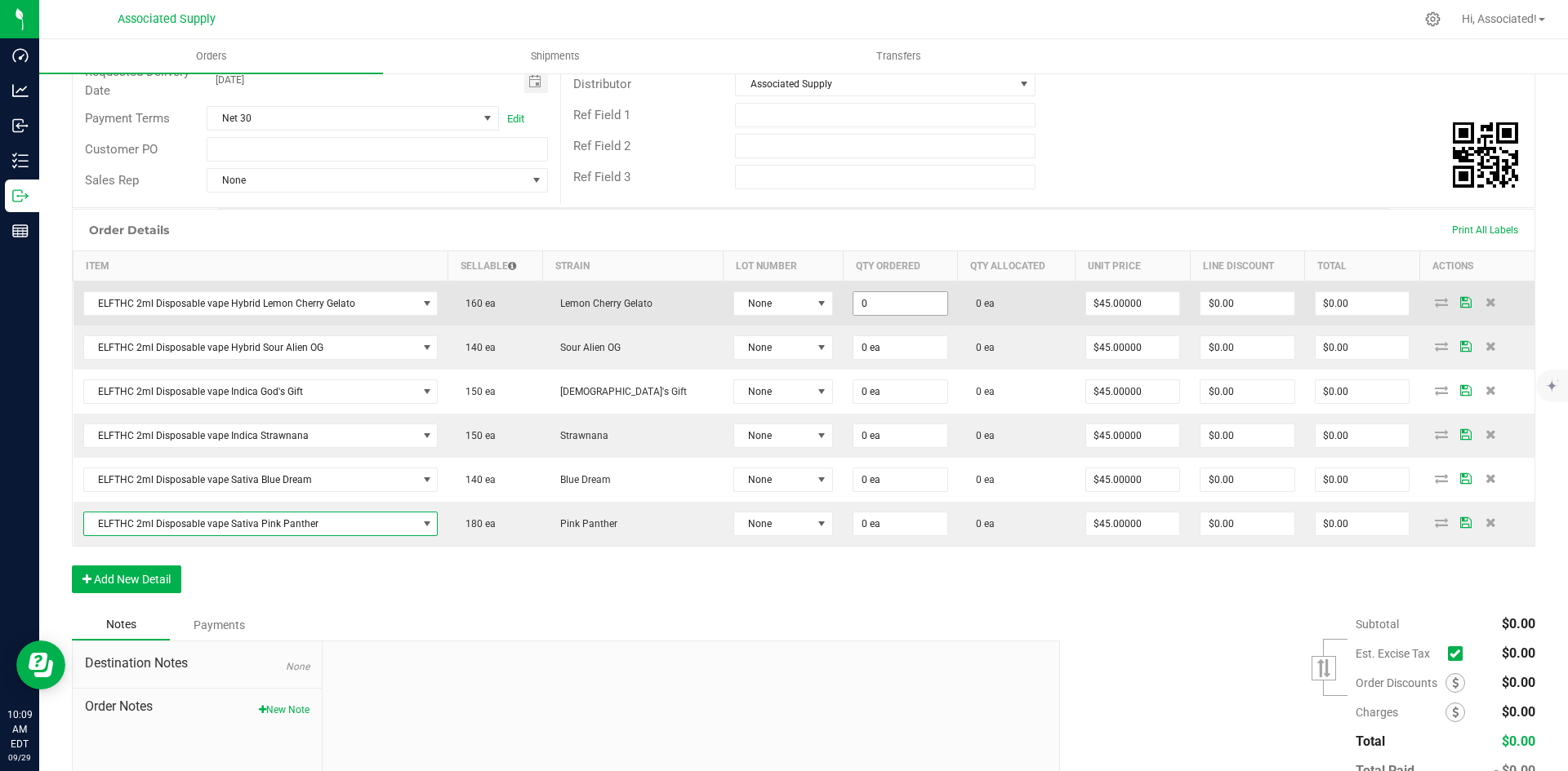
click at [854, 314] on input "0" at bounding box center [900, 303] width 94 height 23
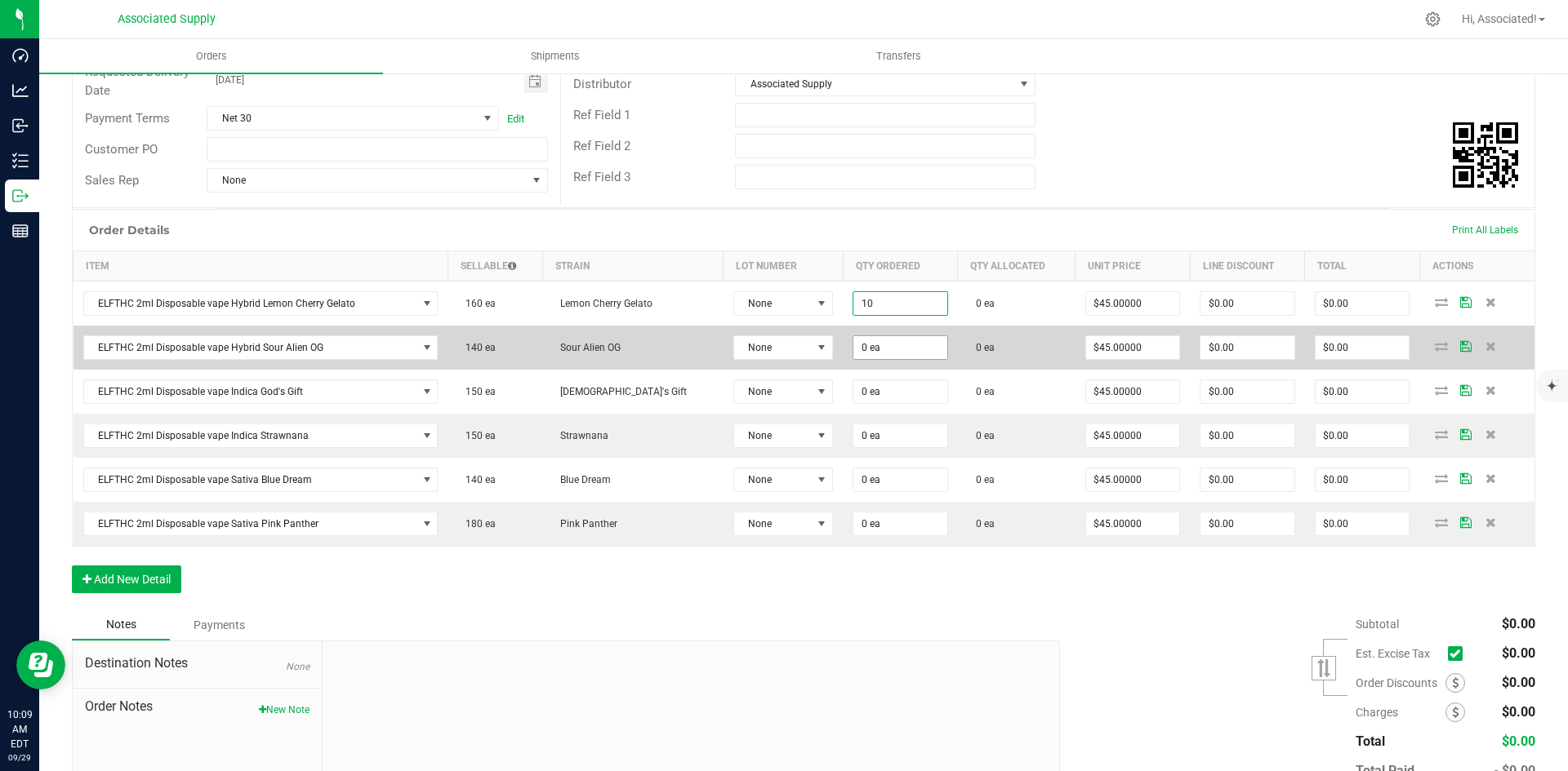
type input "10 ea"
type input "$450.00"
click at [877, 341] on input "0" at bounding box center [900, 347] width 94 height 23
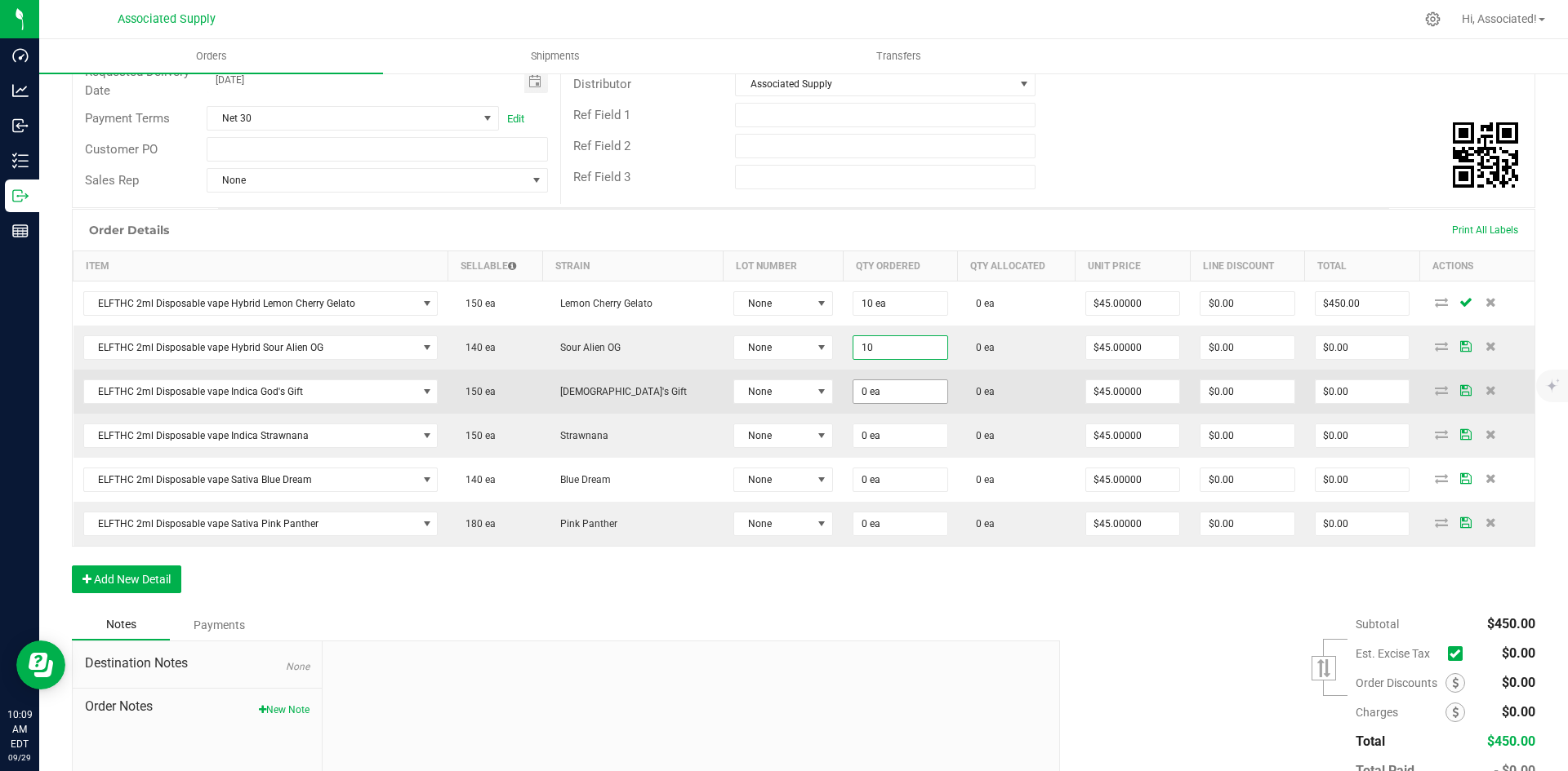
type input "10 ea"
type input "$450.00"
click at [868, 387] on input "0" at bounding box center [900, 391] width 94 height 23
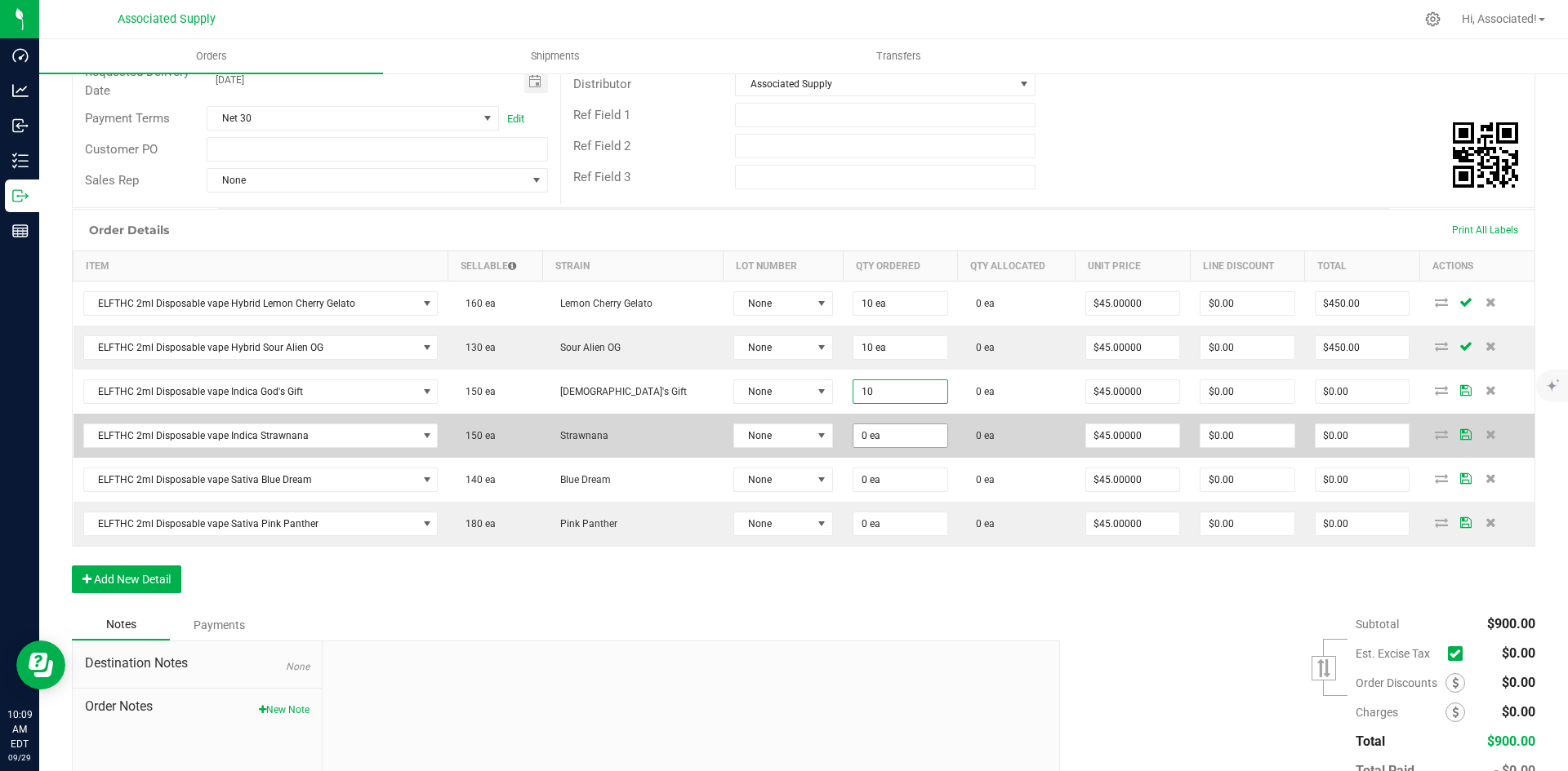
type input "10 ea"
type input "$450.00"
click at [853, 437] on input "0" at bounding box center [900, 436] width 94 height 23
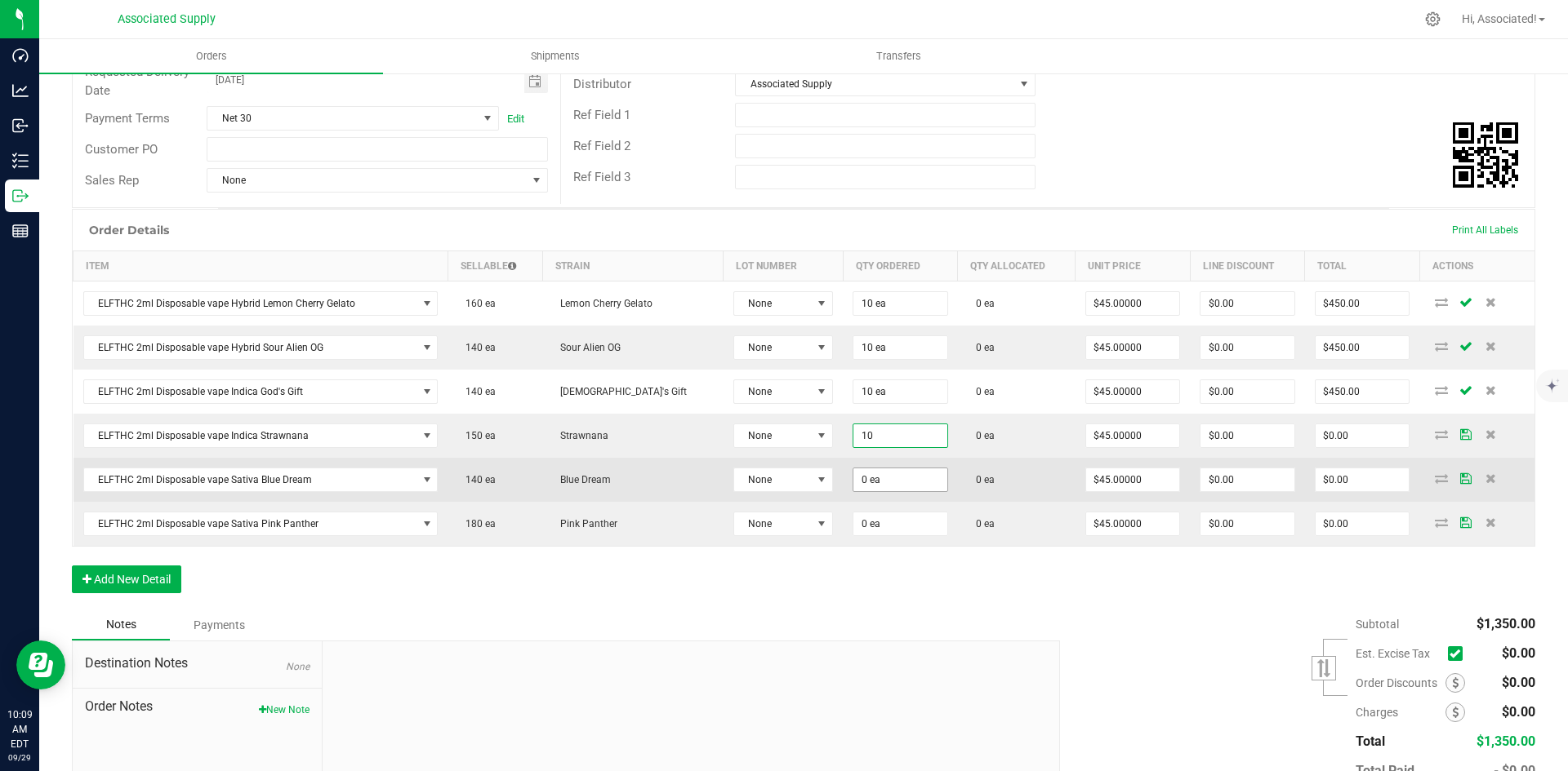
type input "10 ea"
type input "$450.00"
click at [853, 483] on input "0" at bounding box center [900, 479] width 94 height 23
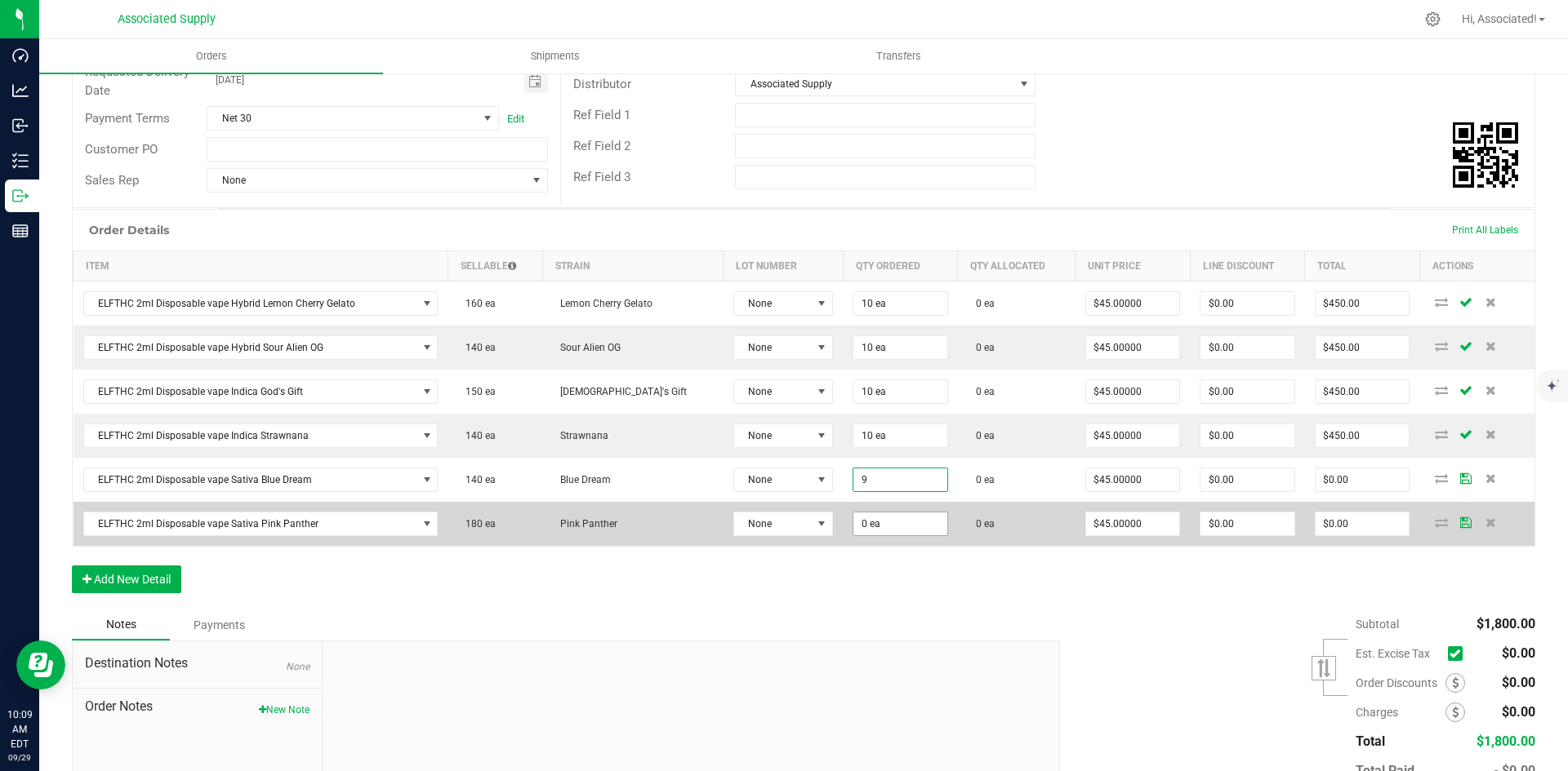
type input "9 ea"
type input "$405.00"
click at [853, 527] on input "0" at bounding box center [900, 524] width 94 height 23
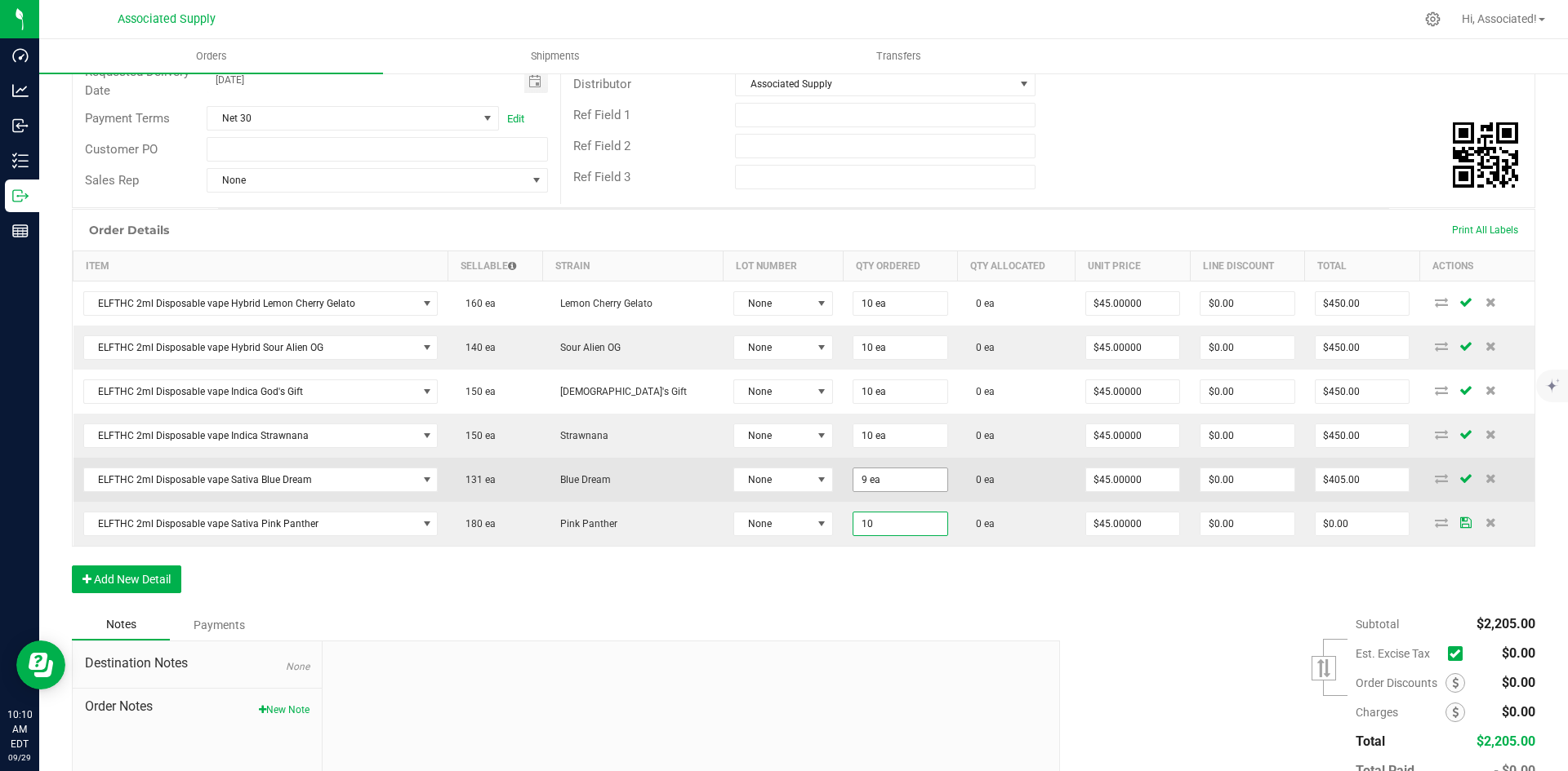
type input "10 ea"
type input "$450.00"
click at [853, 481] on input "9" at bounding box center [900, 479] width 94 height 23
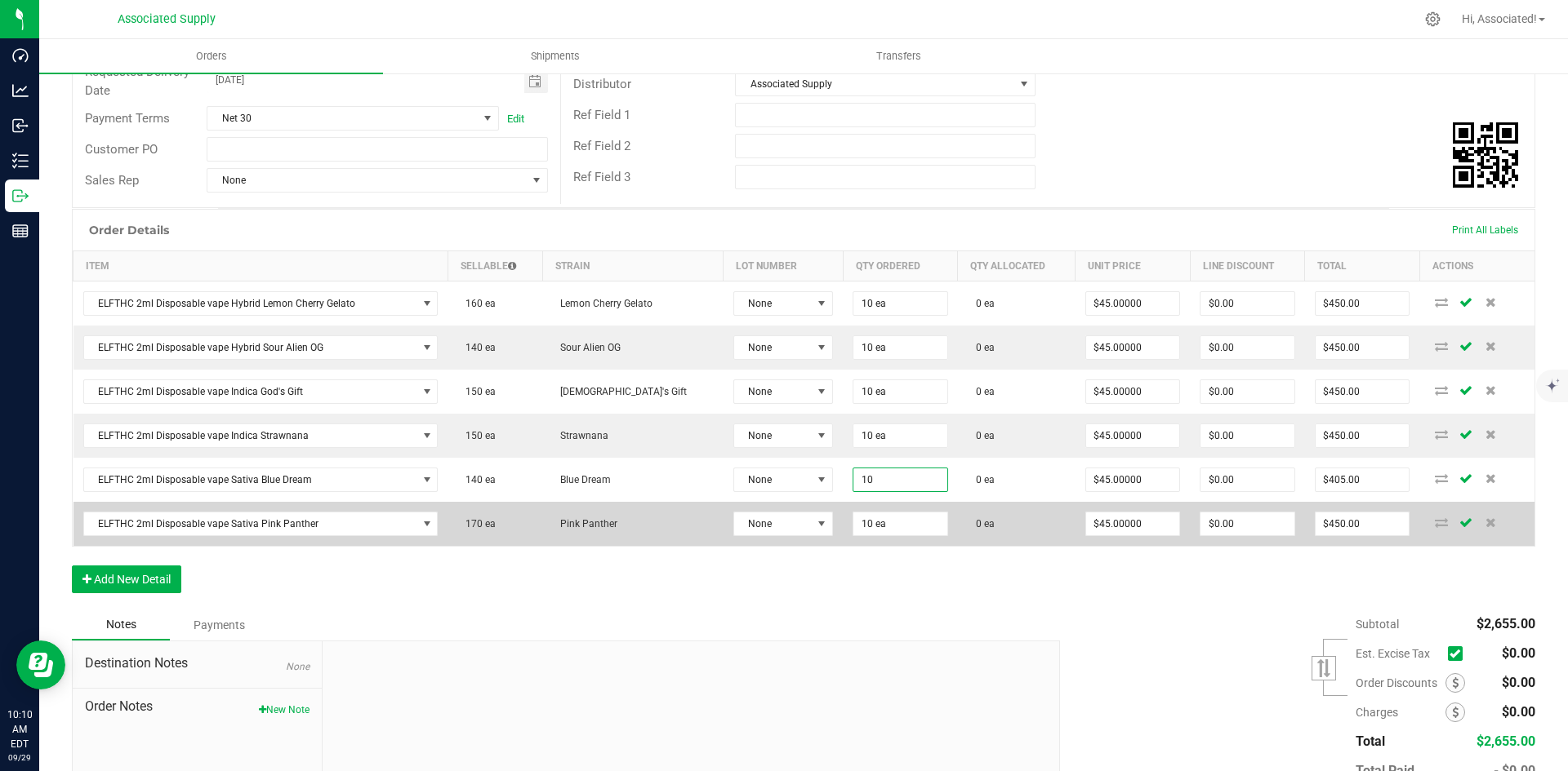
type input "10 ea"
type input "$450.00"
click at [873, 538] on td "10 ea" at bounding box center [900, 524] width 115 height 44
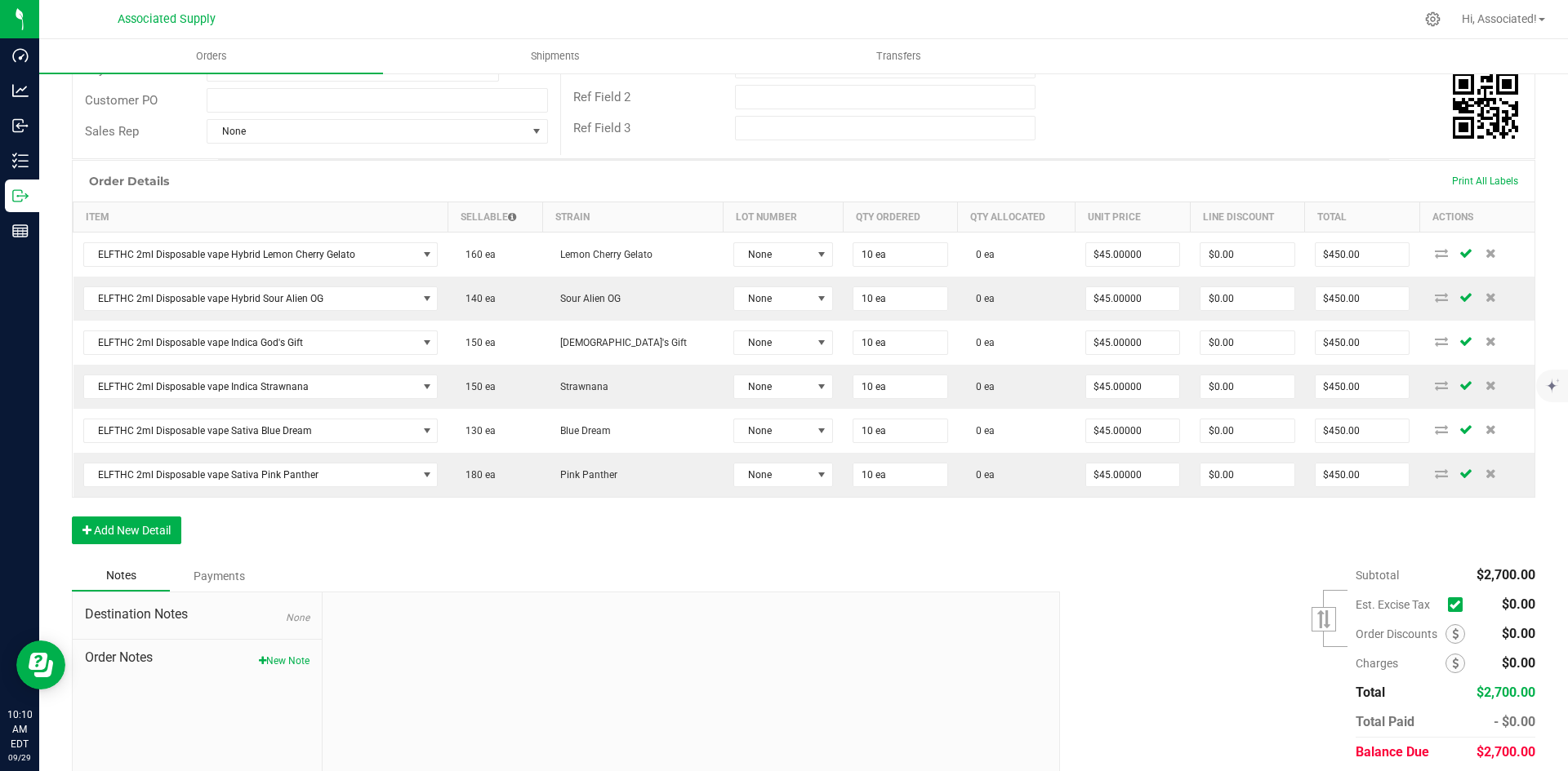
scroll to position [351, 0]
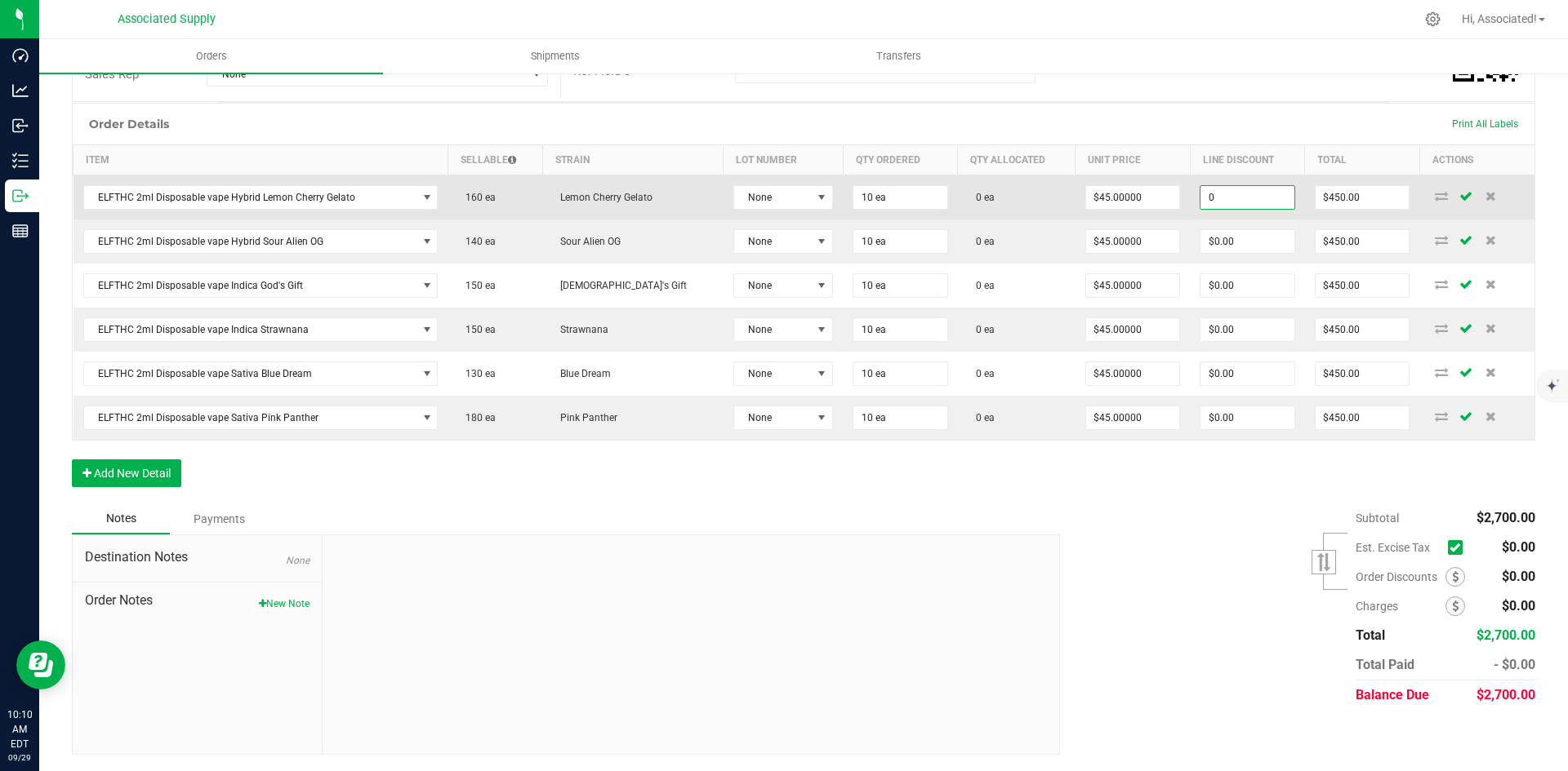
click at [1228, 201] on input "0" at bounding box center [1248, 197] width 94 height 23
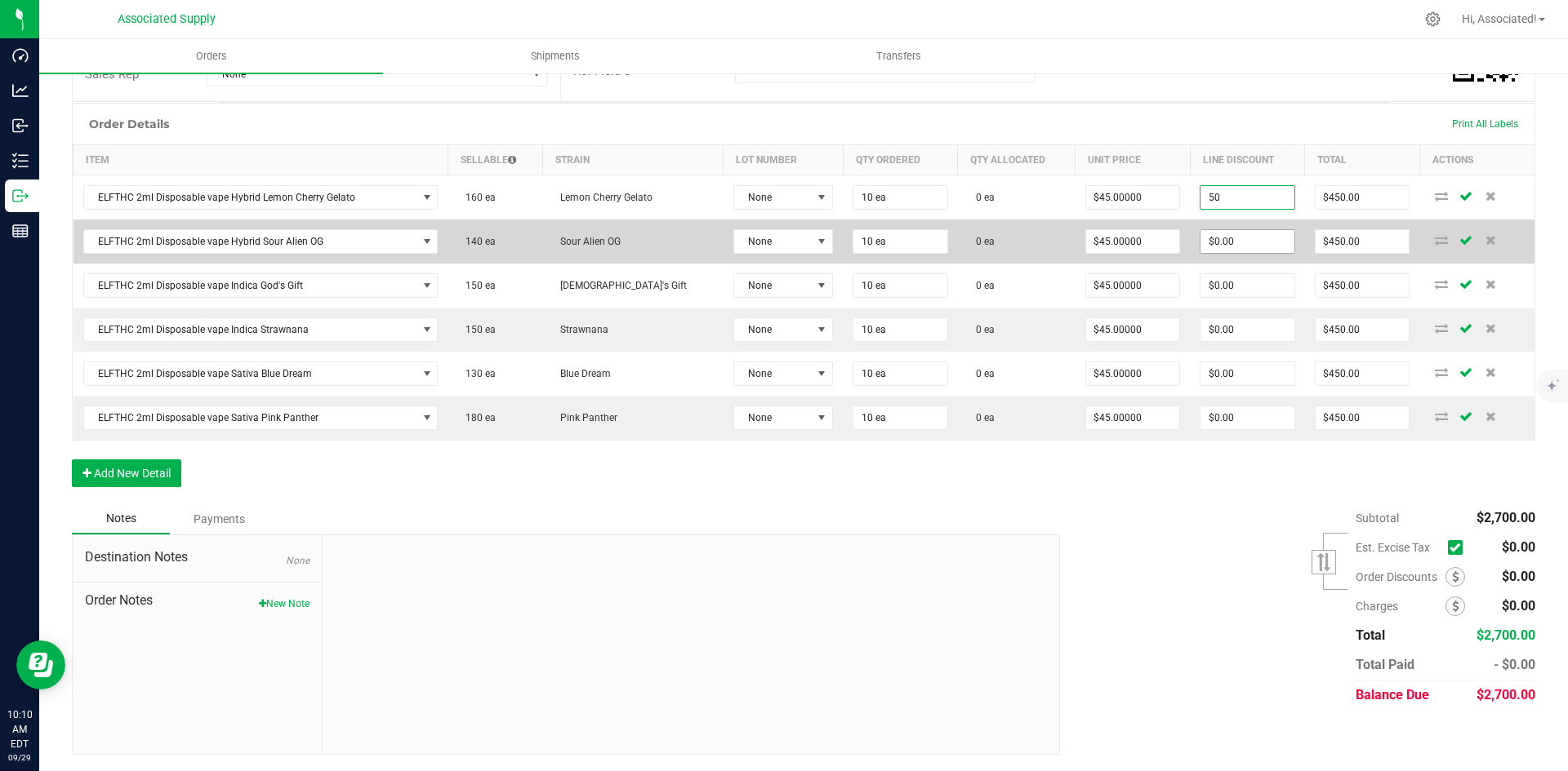
type input "$50.00"
type input "$400.00"
click at [1200, 247] on input "0" at bounding box center [1248, 241] width 94 height 23
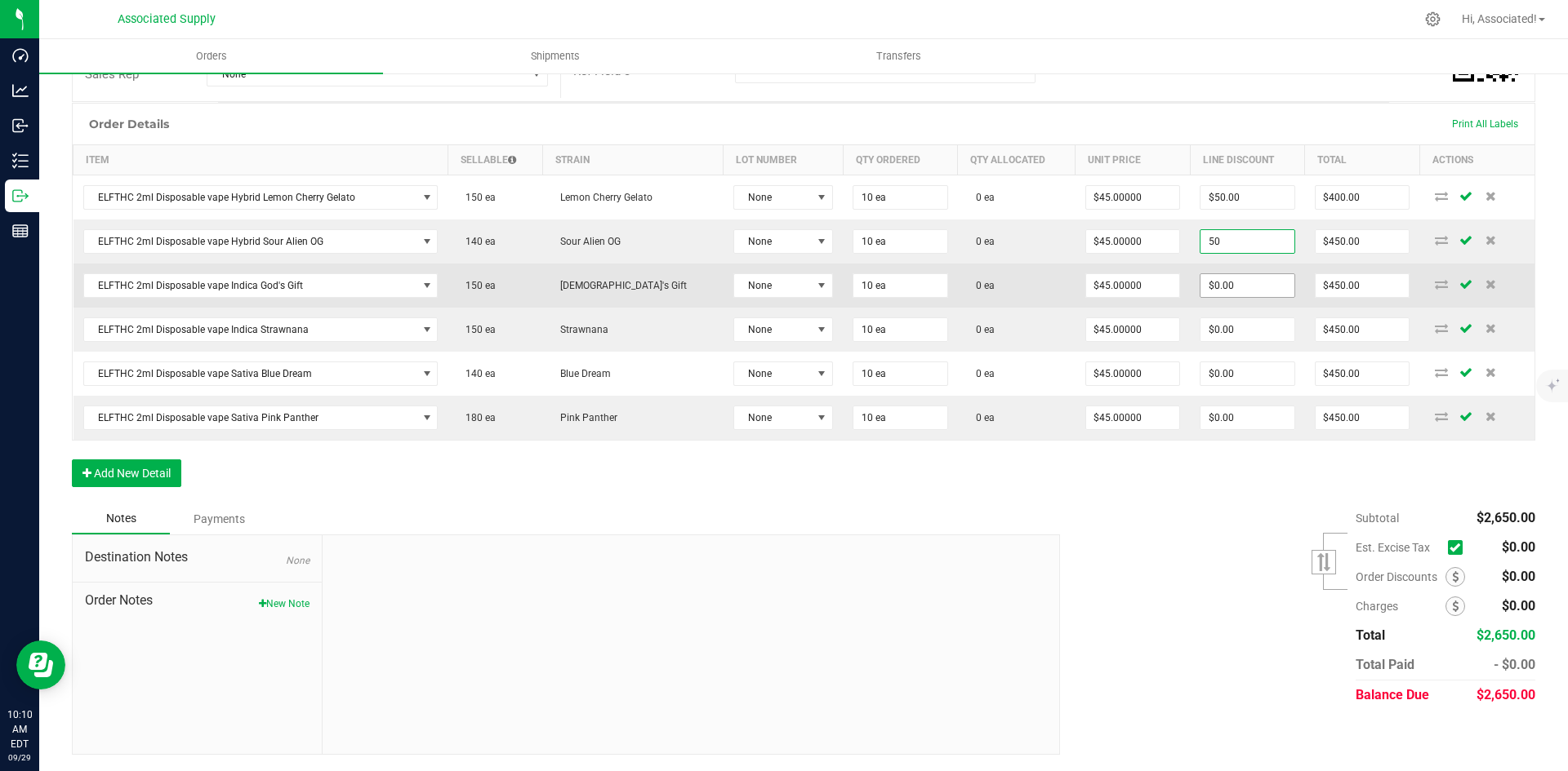
type input "$50.00"
type input "$400.00"
click at [1205, 286] on input "0" at bounding box center [1248, 285] width 94 height 23
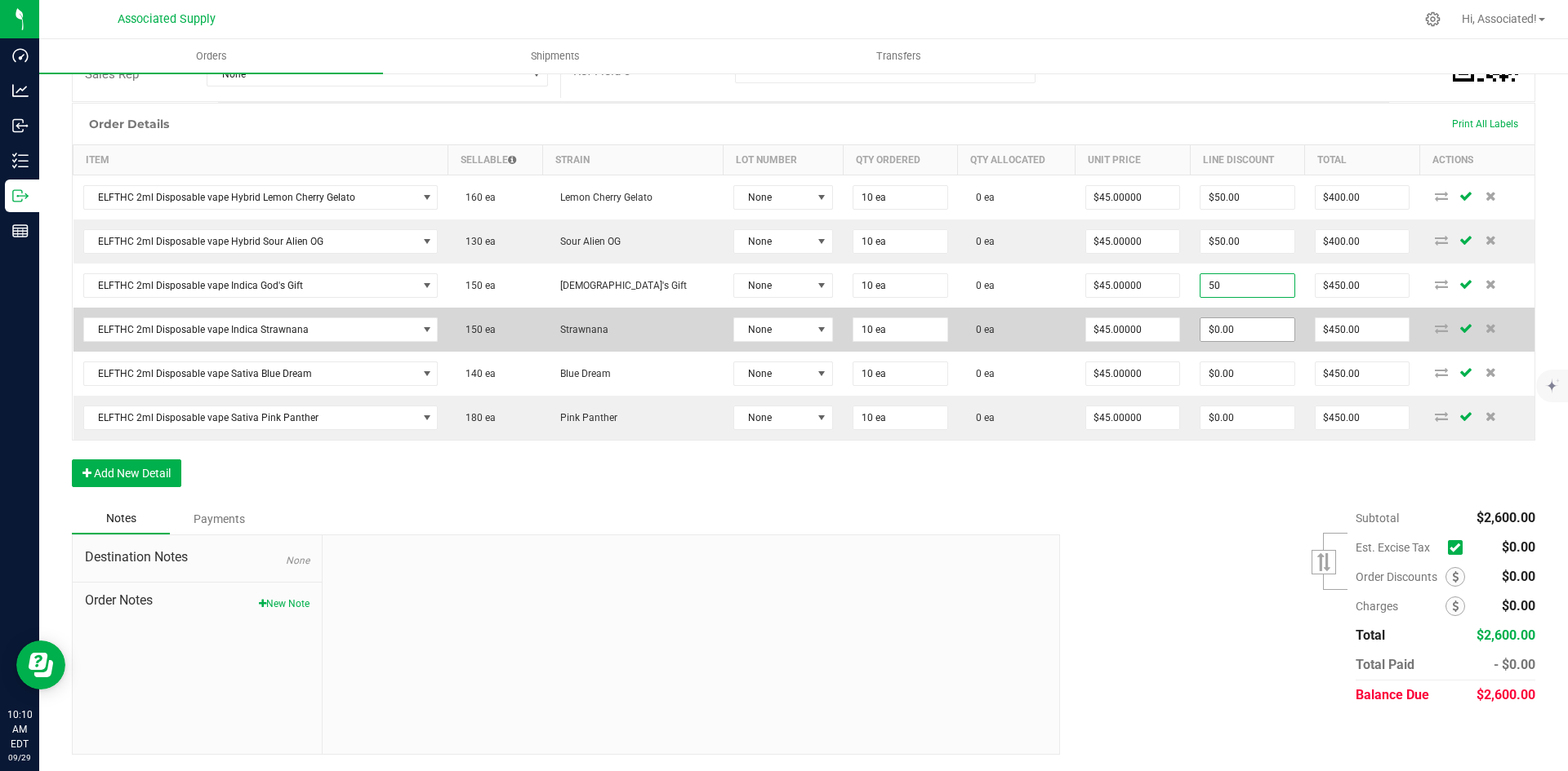
type input "$50.00"
type input "$400.00"
click at [1213, 323] on input "0" at bounding box center [1248, 330] width 94 height 23
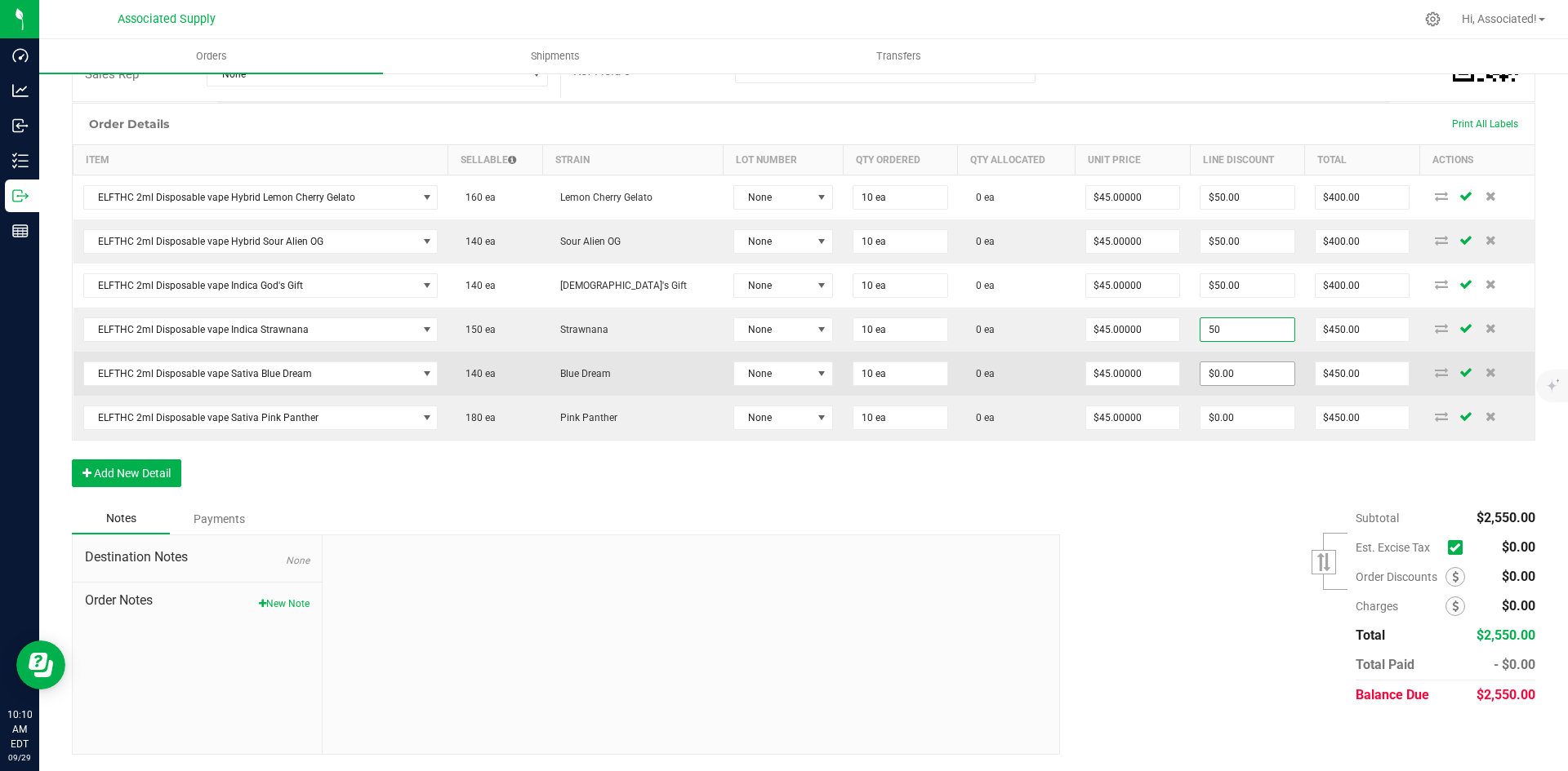
type input "$50.00"
type input "$400.00"
click at [1215, 376] on input "0" at bounding box center [1248, 373] width 94 height 23
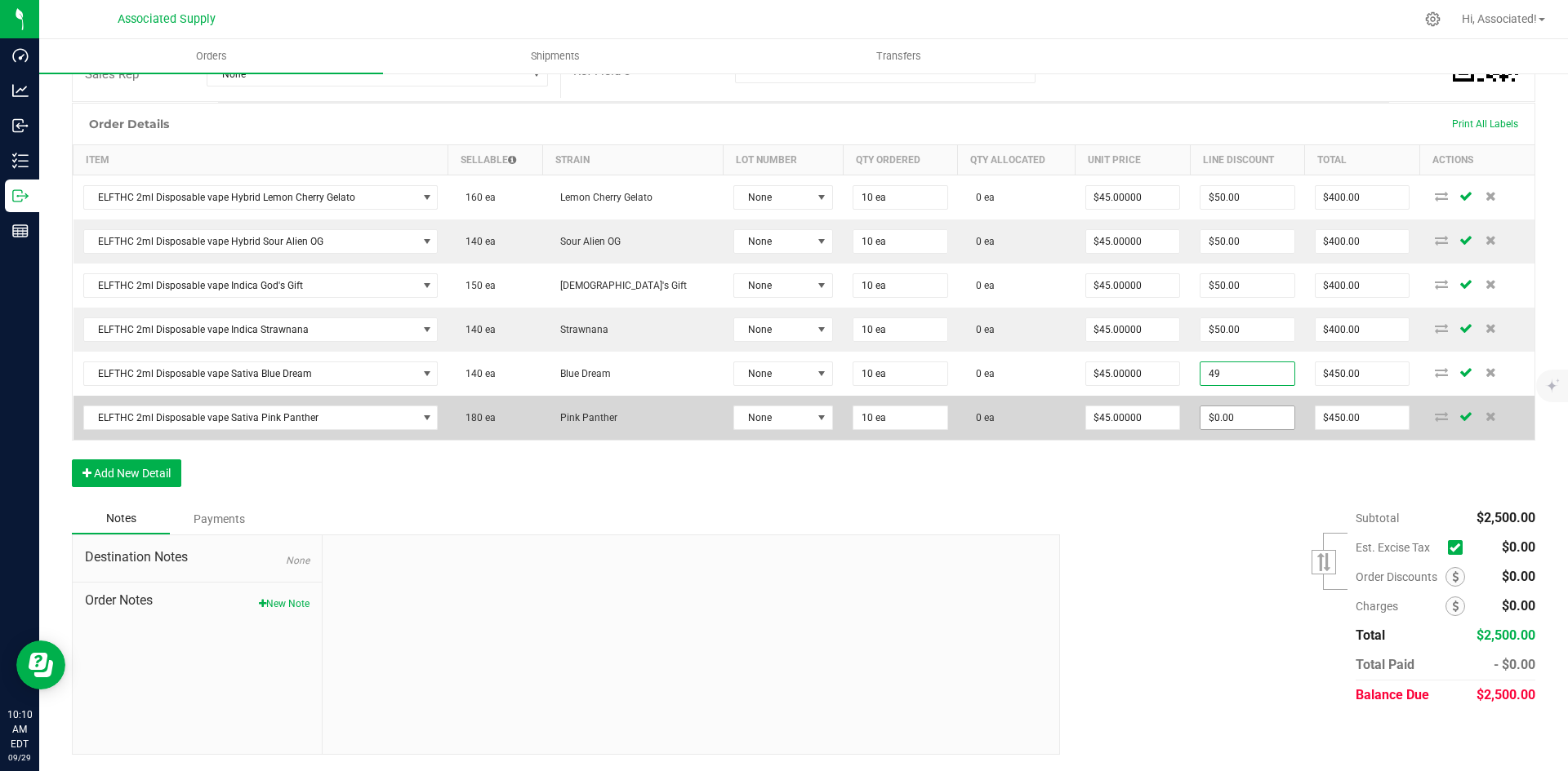
type input "4"
type input "50"
type input "0"
type input "$50.00"
type input "$400.00"
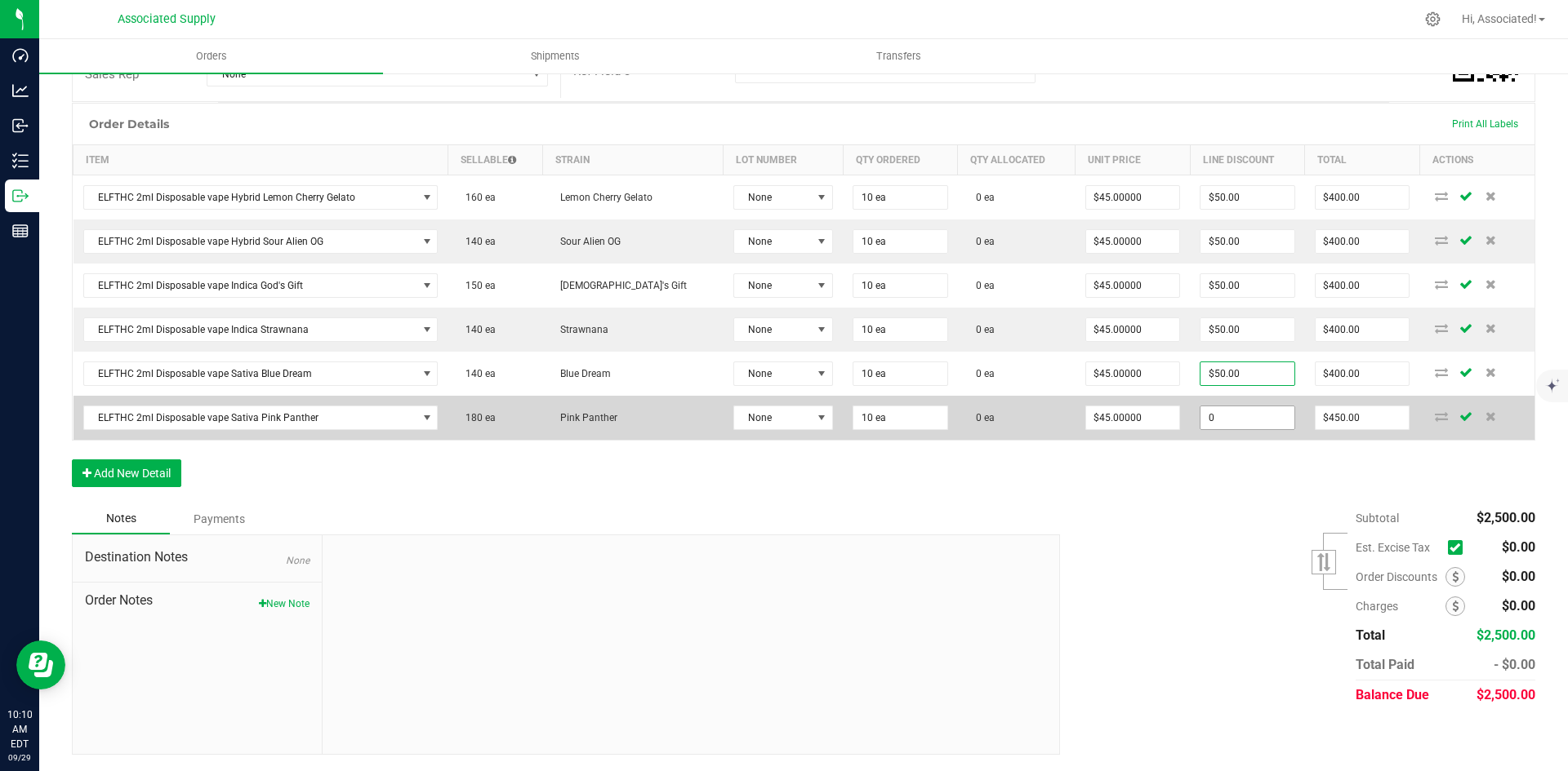
click at [1235, 420] on input "0" at bounding box center [1248, 417] width 94 height 23
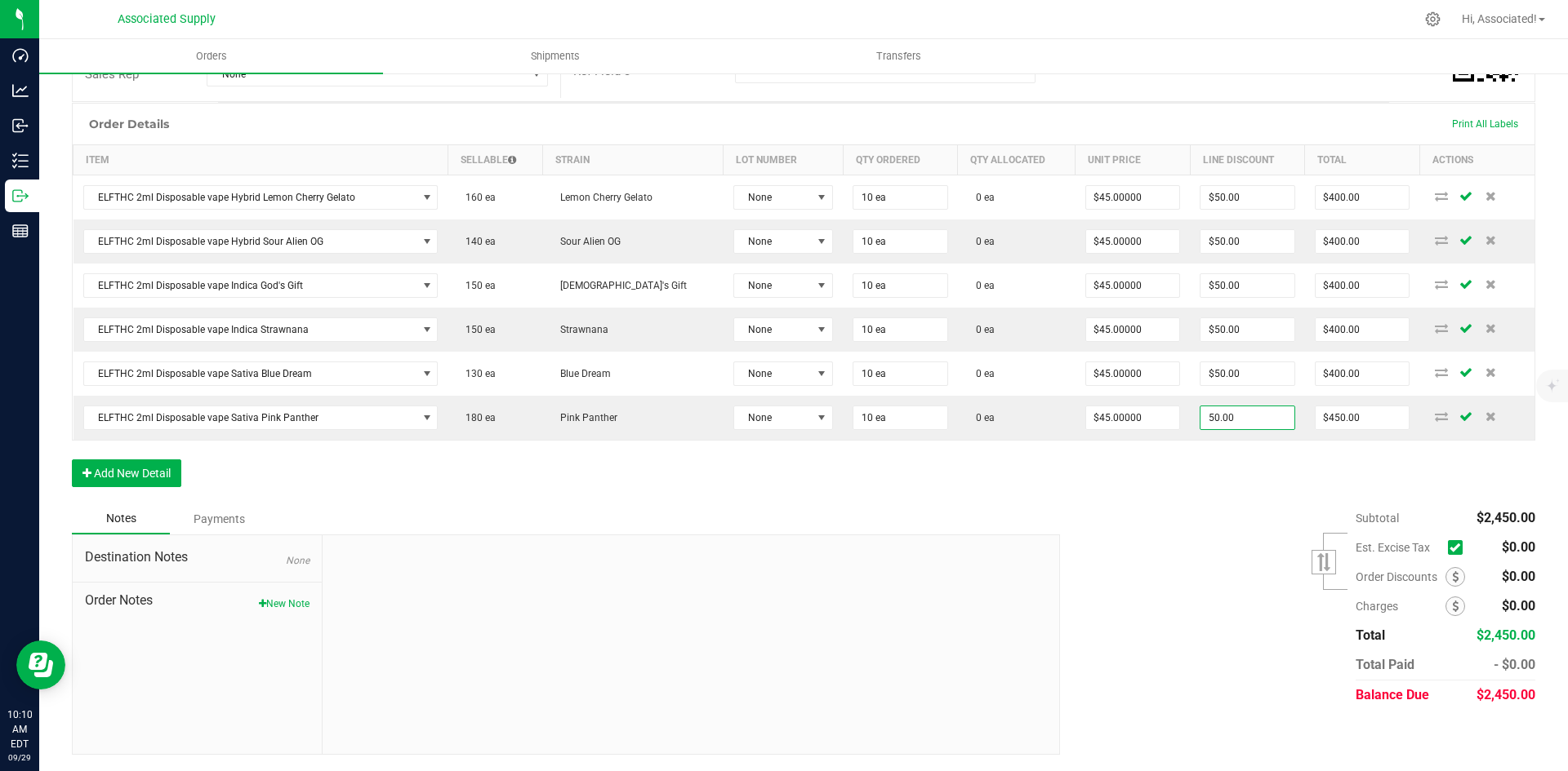
type input "$50.00"
type input "$400.00"
click at [1154, 520] on div "Subtotal $2,450.00 Est. Excise Tax" at bounding box center [1290, 607] width 487 height 207
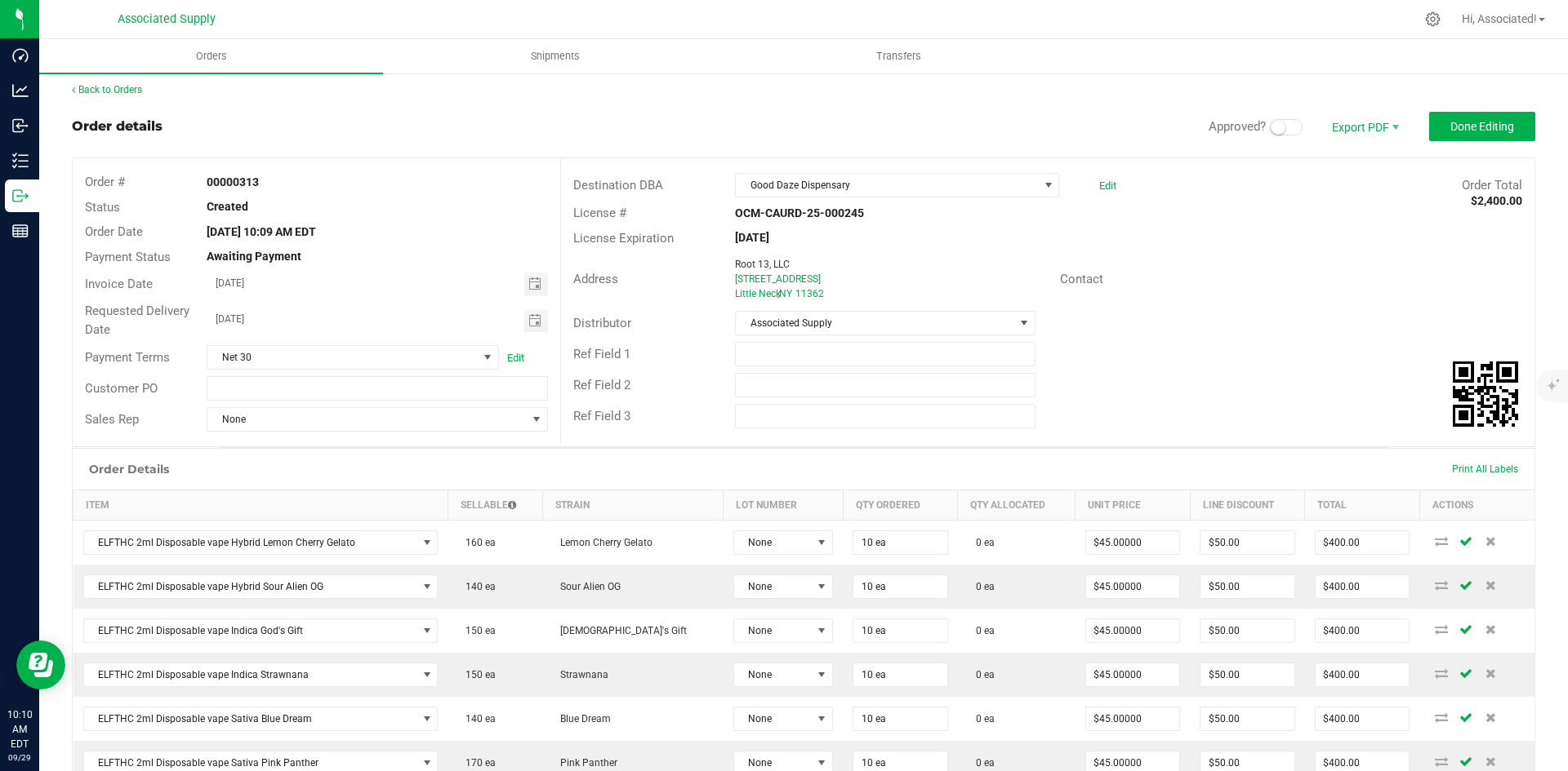
scroll to position [0, 0]
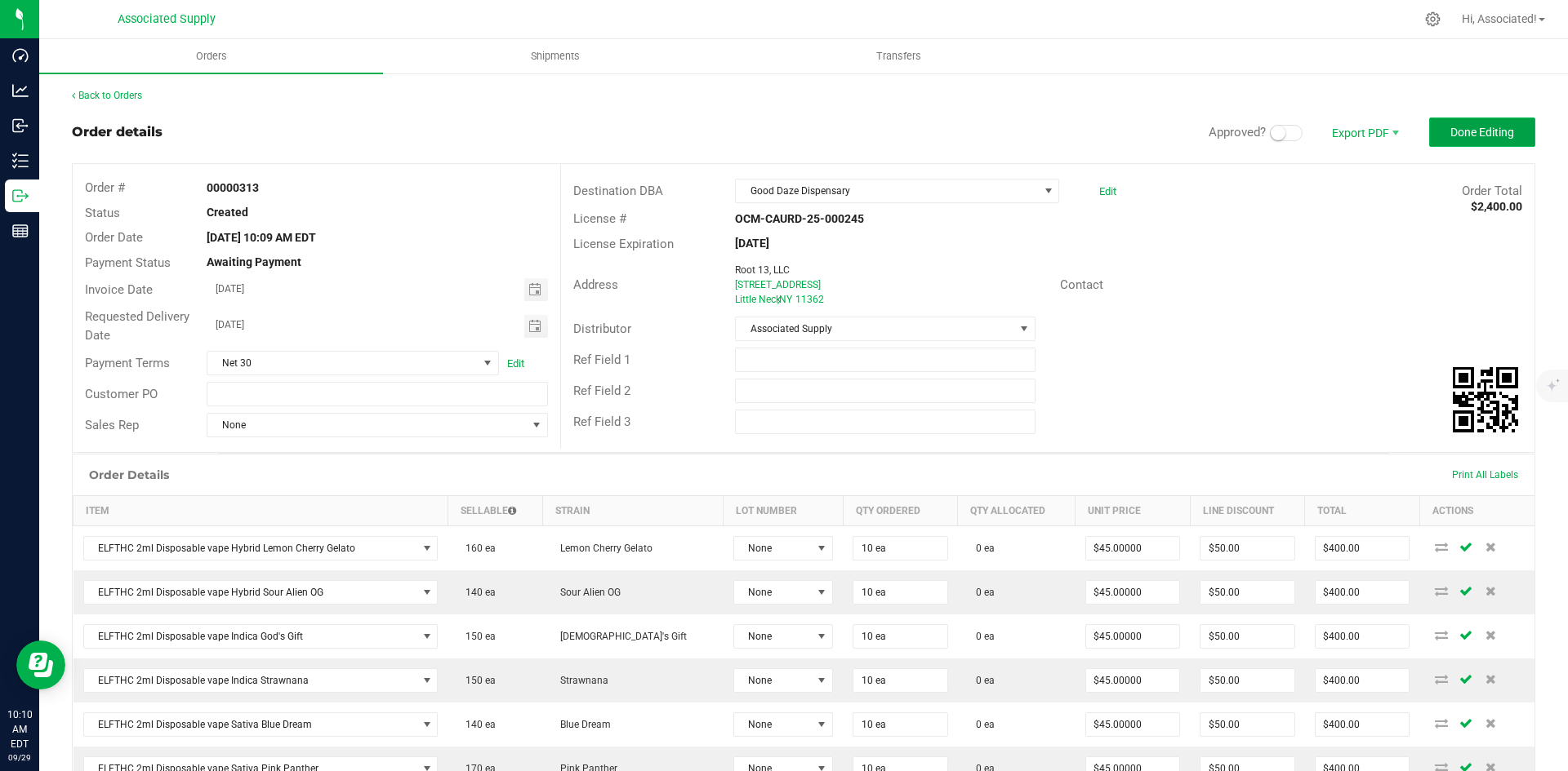
click at [1474, 135] on span "Done Editing" at bounding box center [1482, 132] width 64 height 13
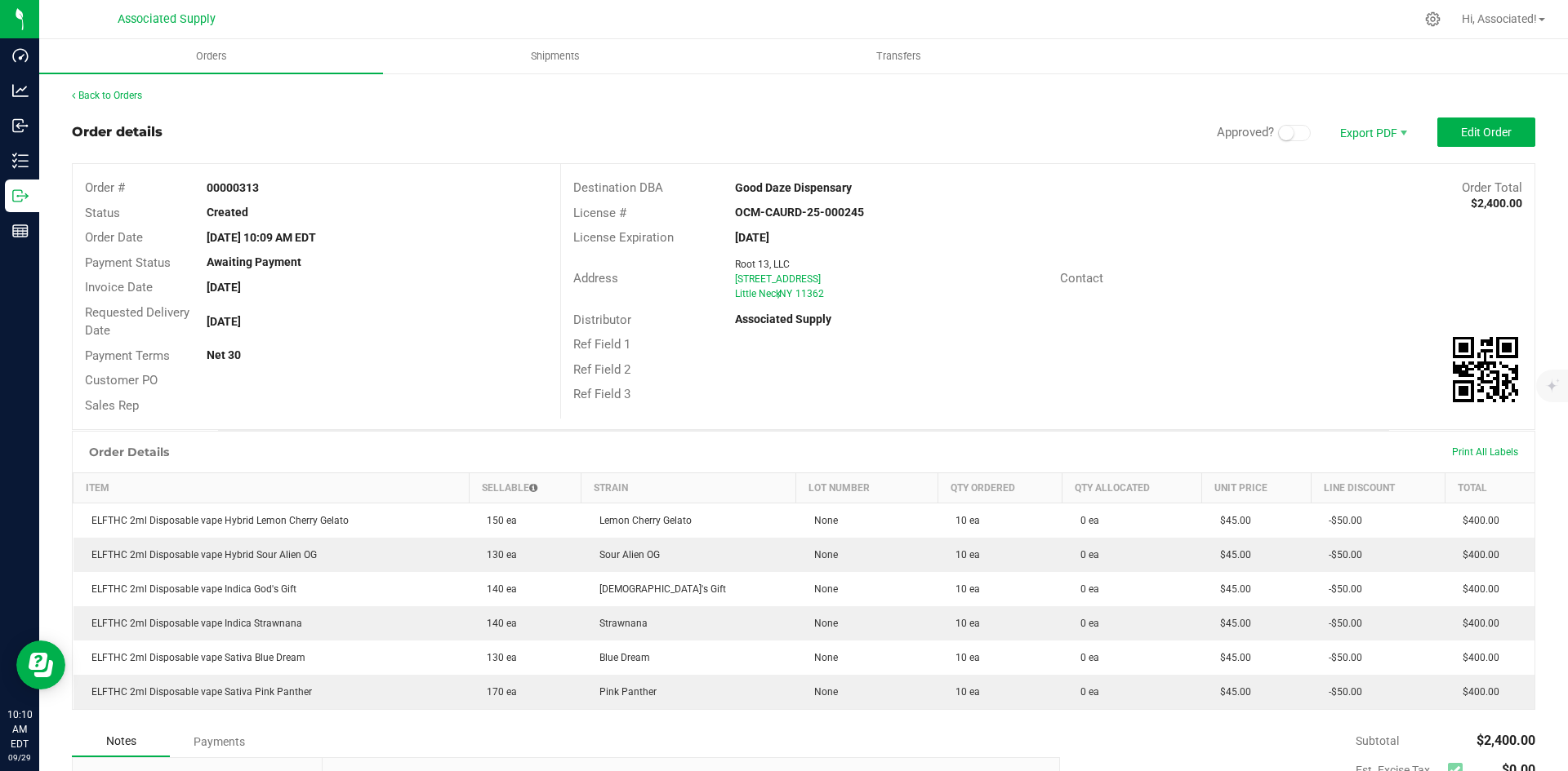
scroll to position [223, 0]
